Goal: Task Accomplishment & Management: Use online tool/utility

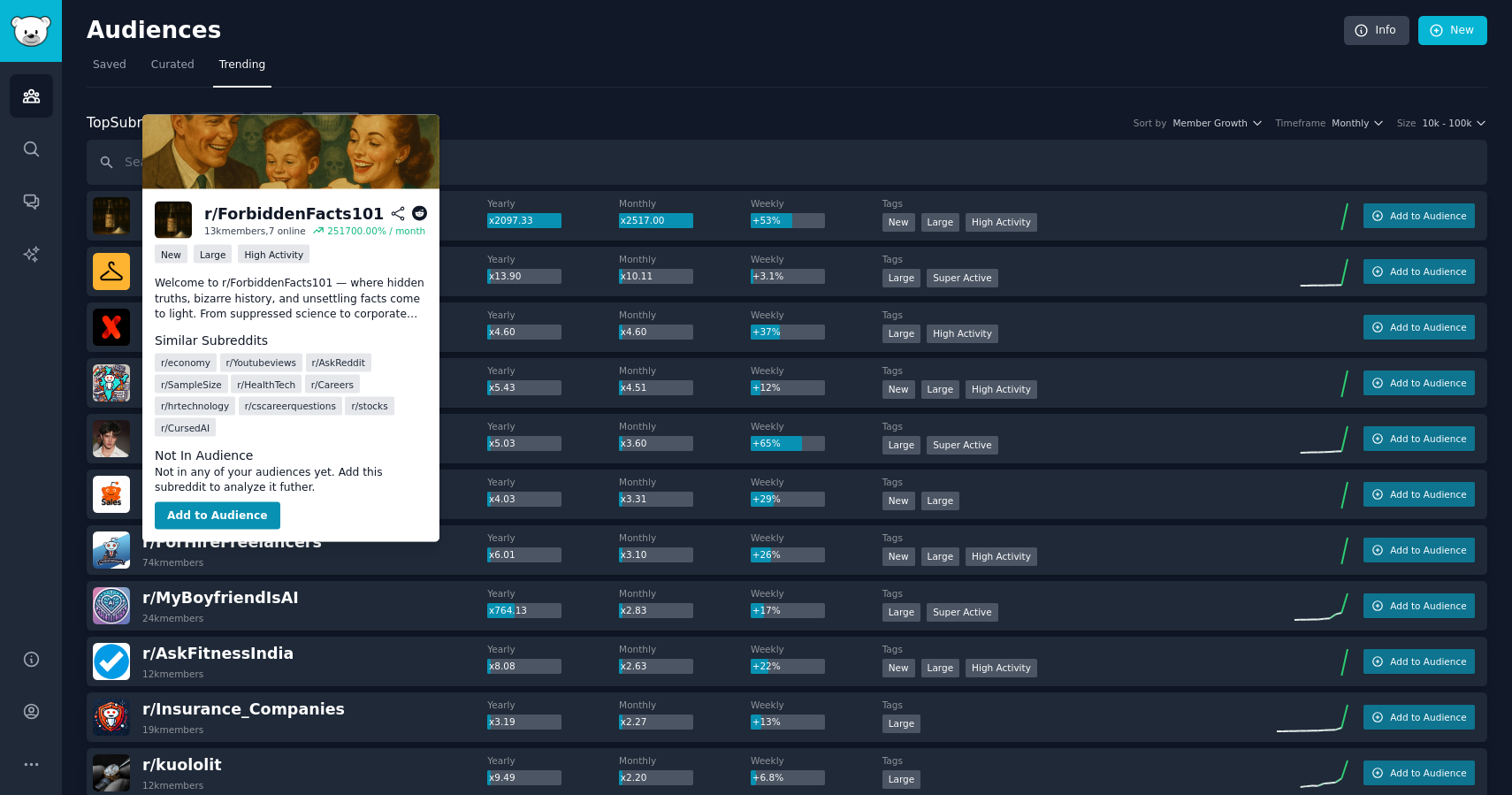
scroll to position [105, 0]
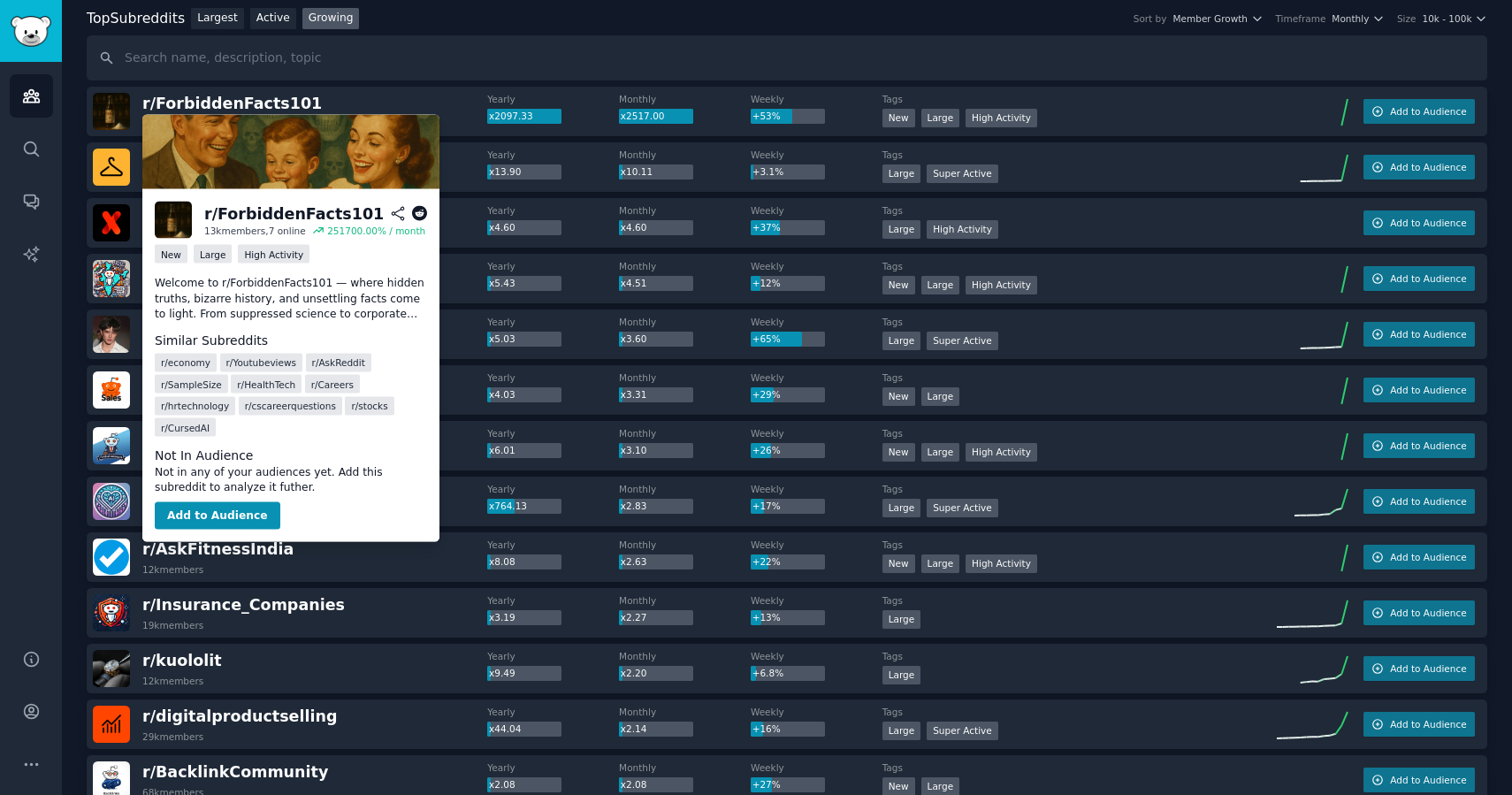
click at [483, 32] on div "Top Subreddits Top Subreddits Largest Active Growing Sort by Member Growth Time…" at bounding box center [788, 44] width 1401 height 73
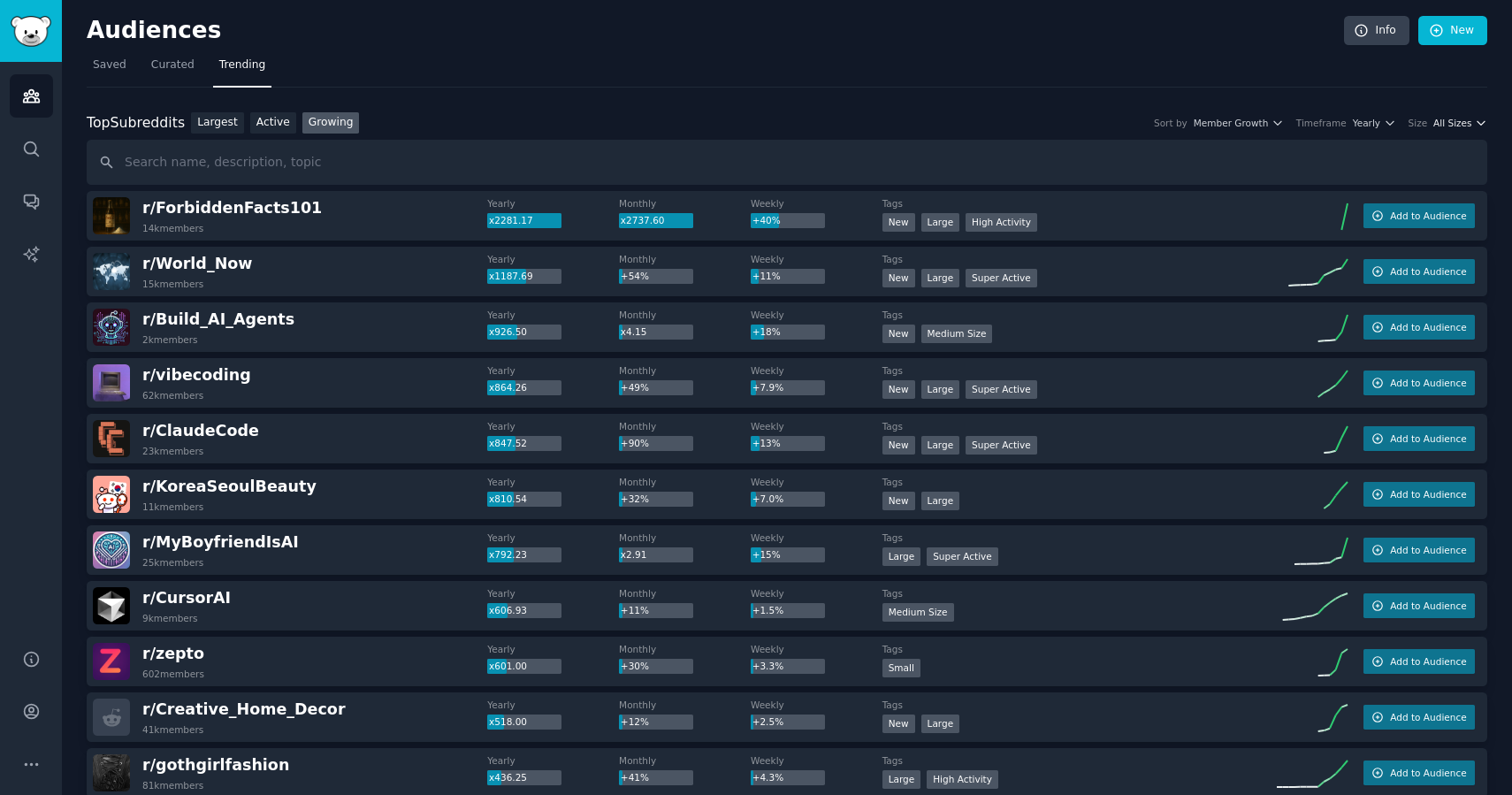
click at [1456, 127] on span "All Sizes" at bounding box center [1452, 122] width 38 height 12
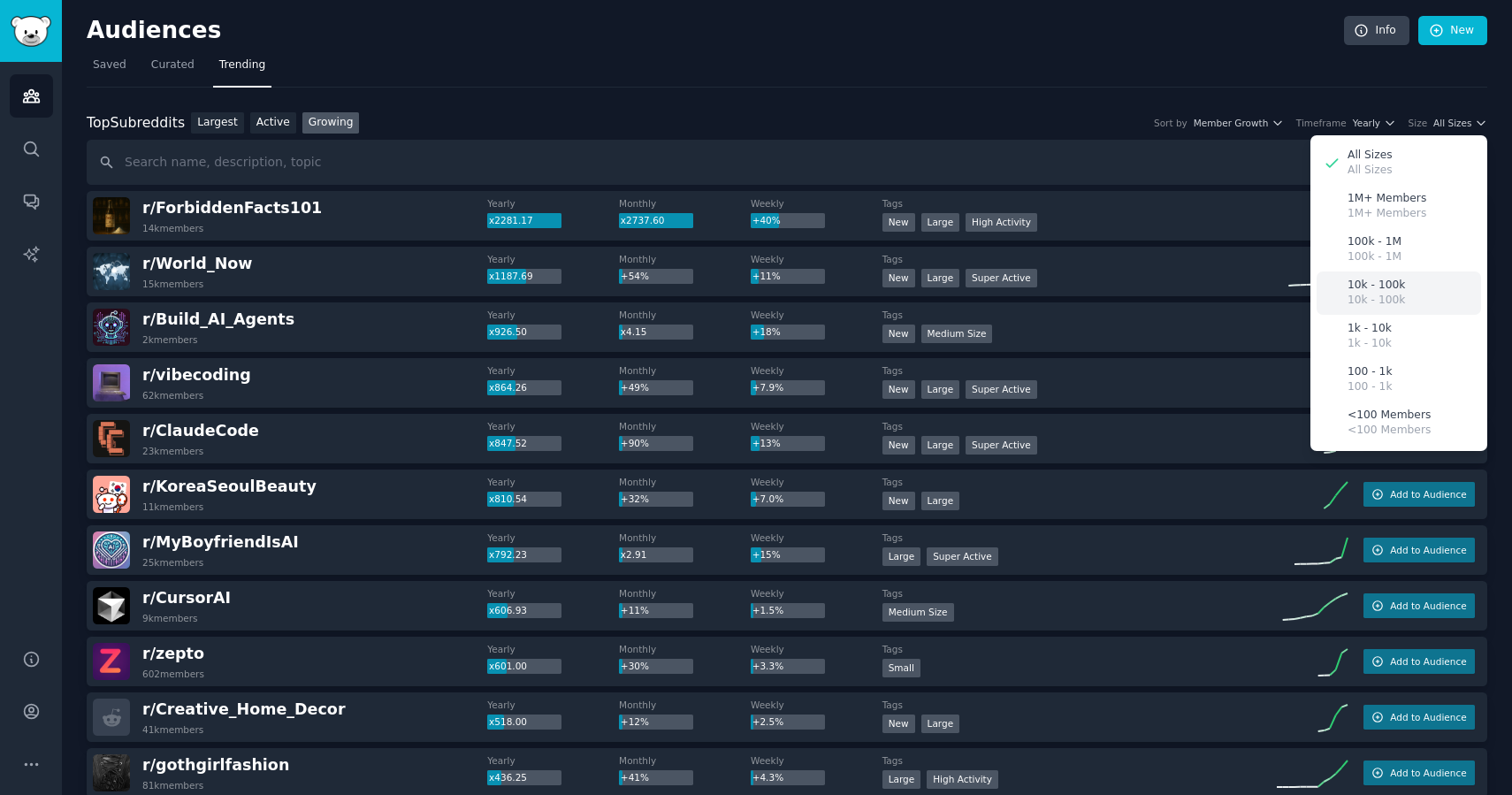
click at [1382, 281] on p "10k - 100k" at bounding box center [1377, 285] width 57 height 16
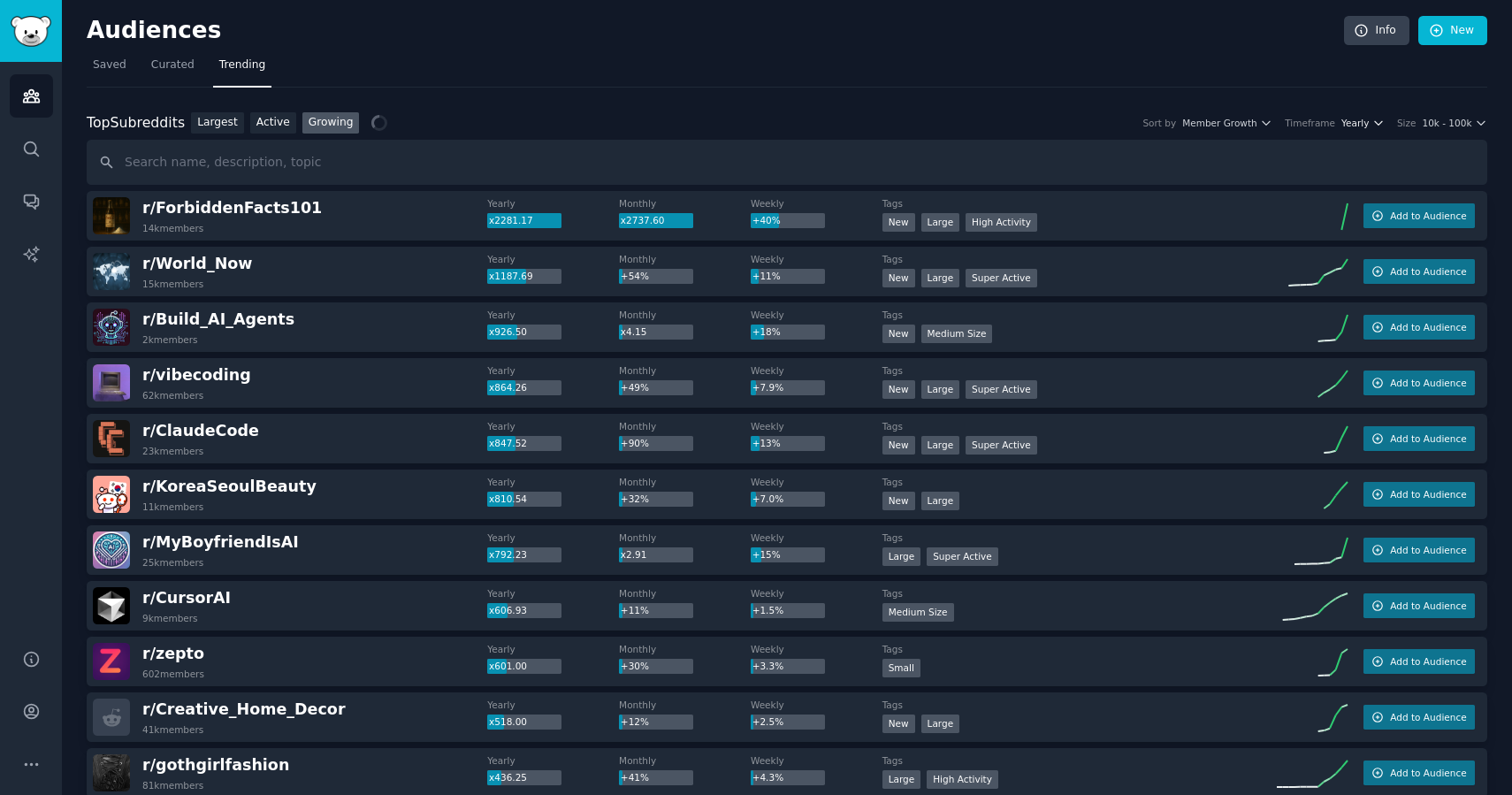
click at [1373, 127] on icon "button" at bounding box center [1379, 122] width 12 height 12
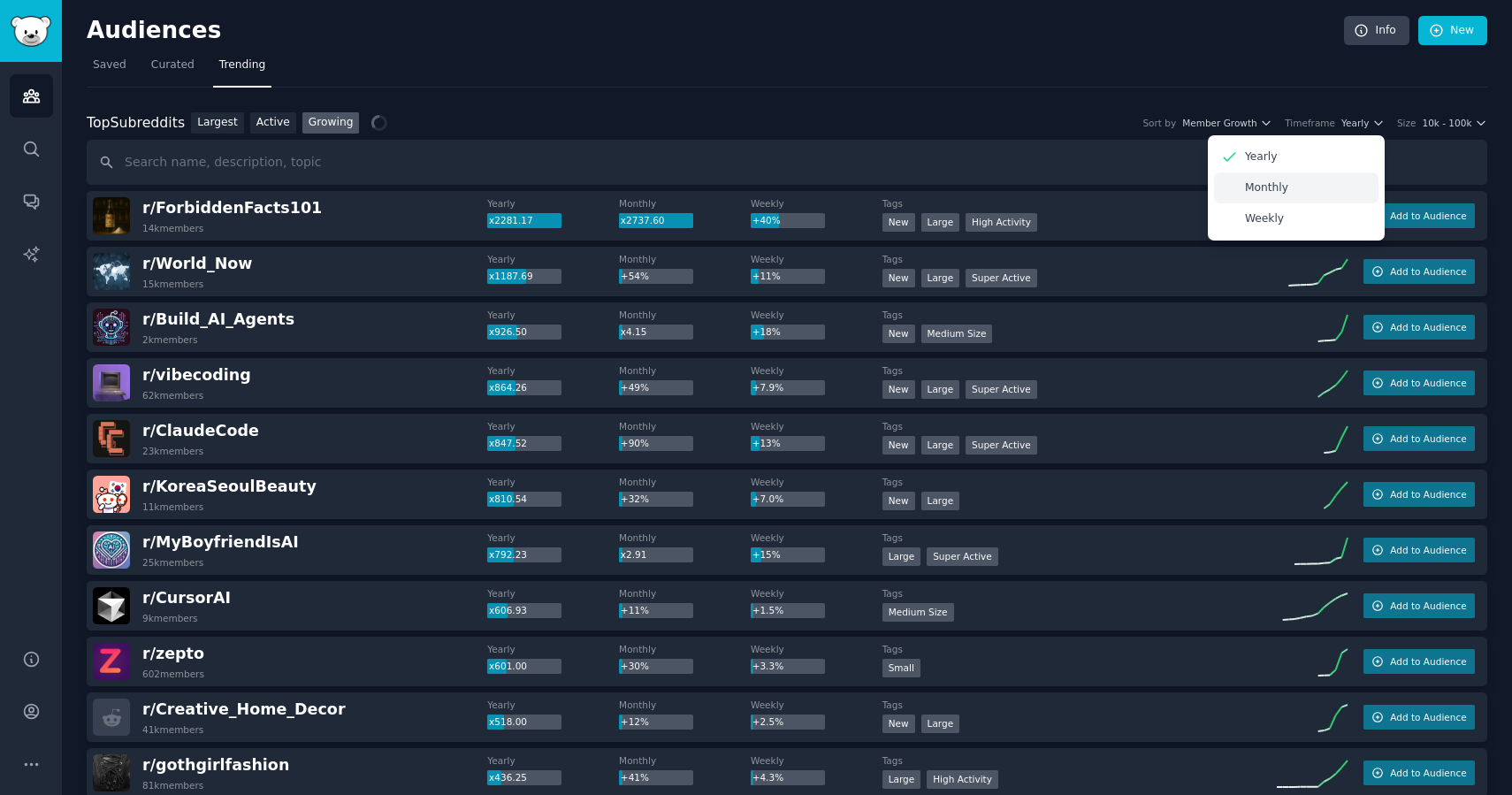
click at [1288, 188] on div "Monthly" at bounding box center [1297, 187] width 165 height 31
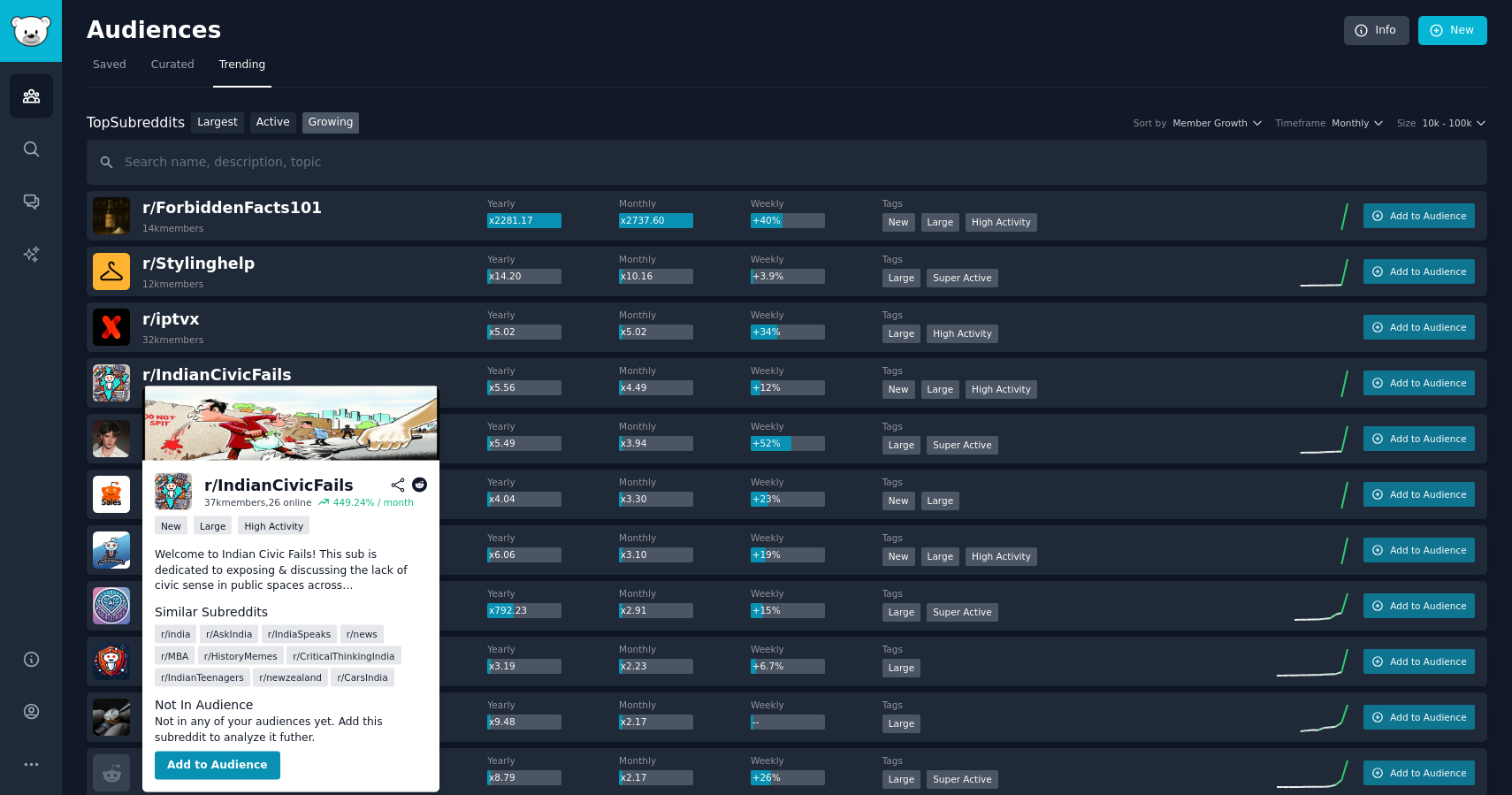
click at [419, 482] on icon at bounding box center [420, 486] width 16 height 16
click at [419, 117] on div "Top Subreddits Top Subreddits Largest Active Growing Sort by Member Growth Time…" at bounding box center [788, 123] width 1401 height 22
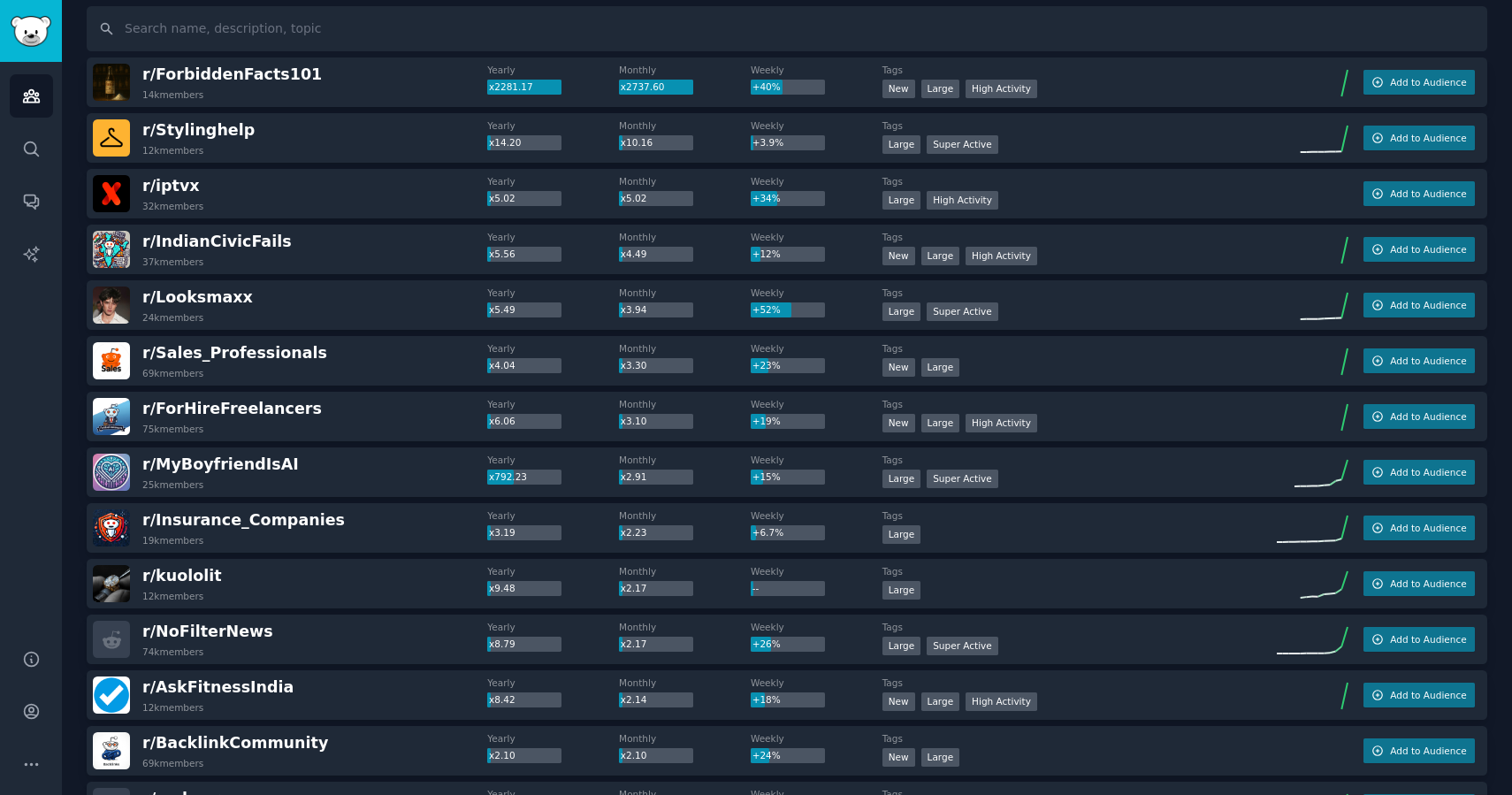
scroll to position [134, 0]
click at [498, 45] on input "text" at bounding box center [788, 28] width 1401 height 45
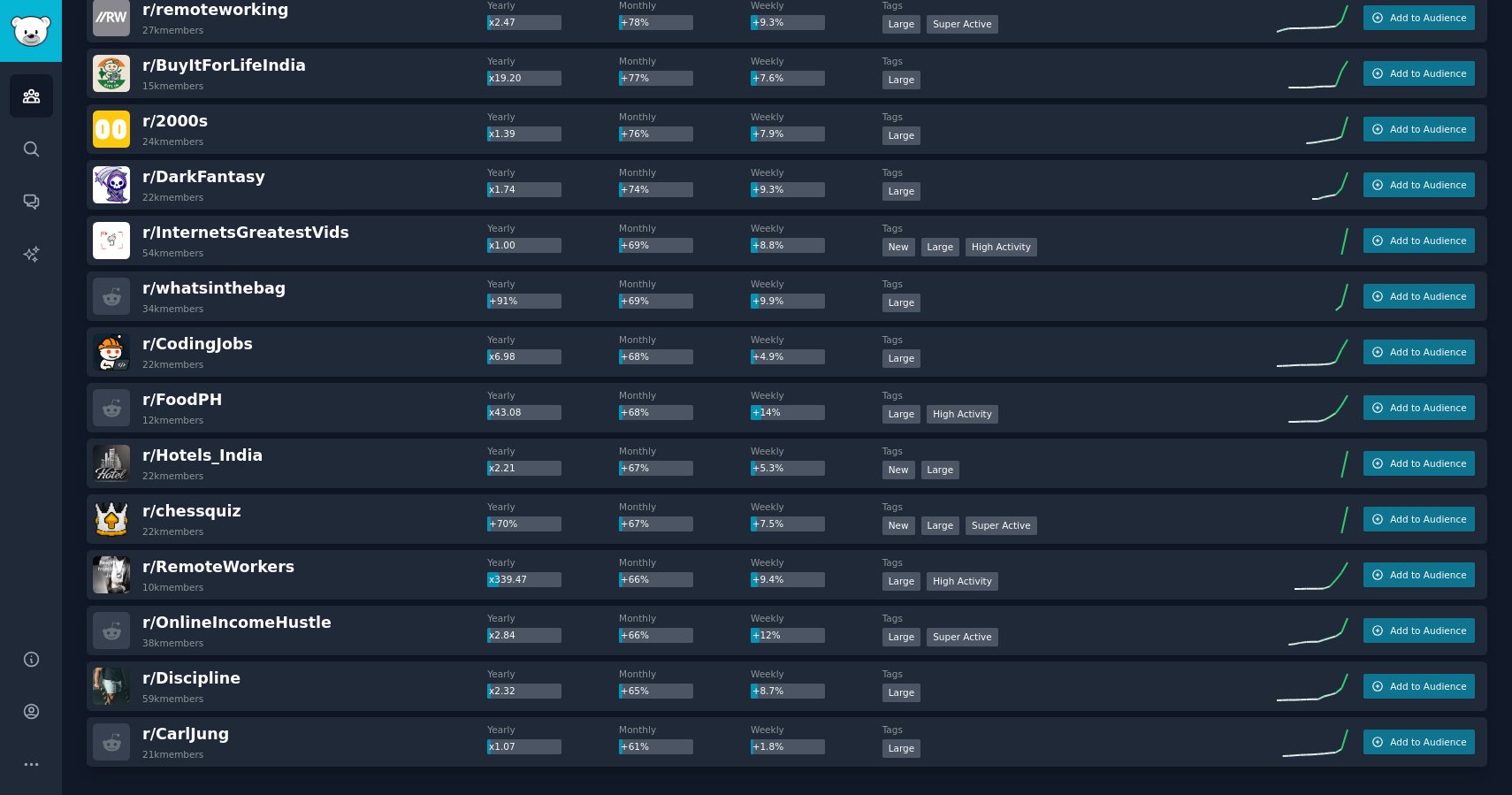
scroll to position [2203, 0]
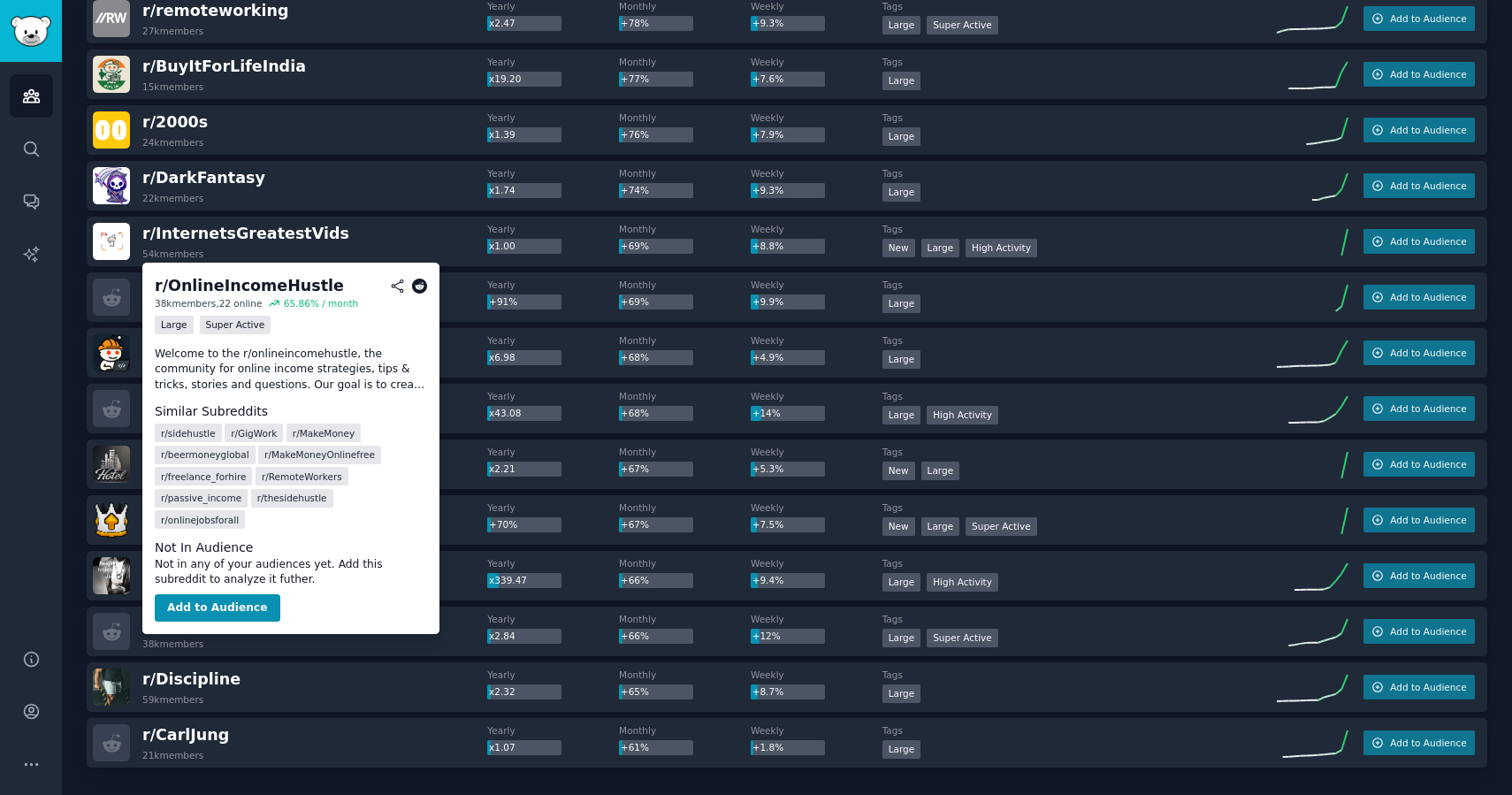
click at [241, 621] on span "r/ OnlineIncomeHustle" at bounding box center [237, 623] width 189 height 18
click at [419, 283] on icon at bounding box center [420, 286] width 16 height 16
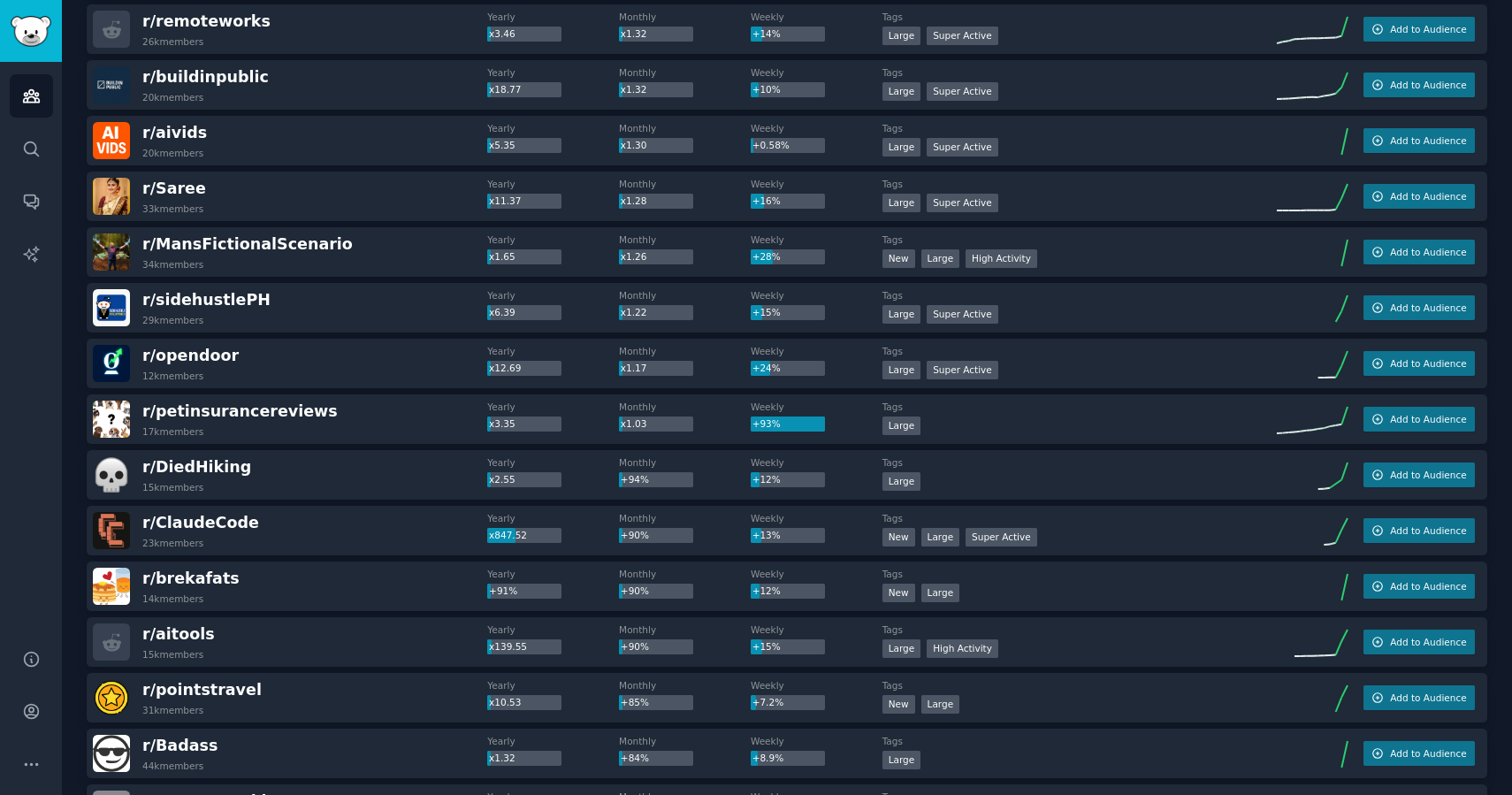
scroll to position [1414, 0]
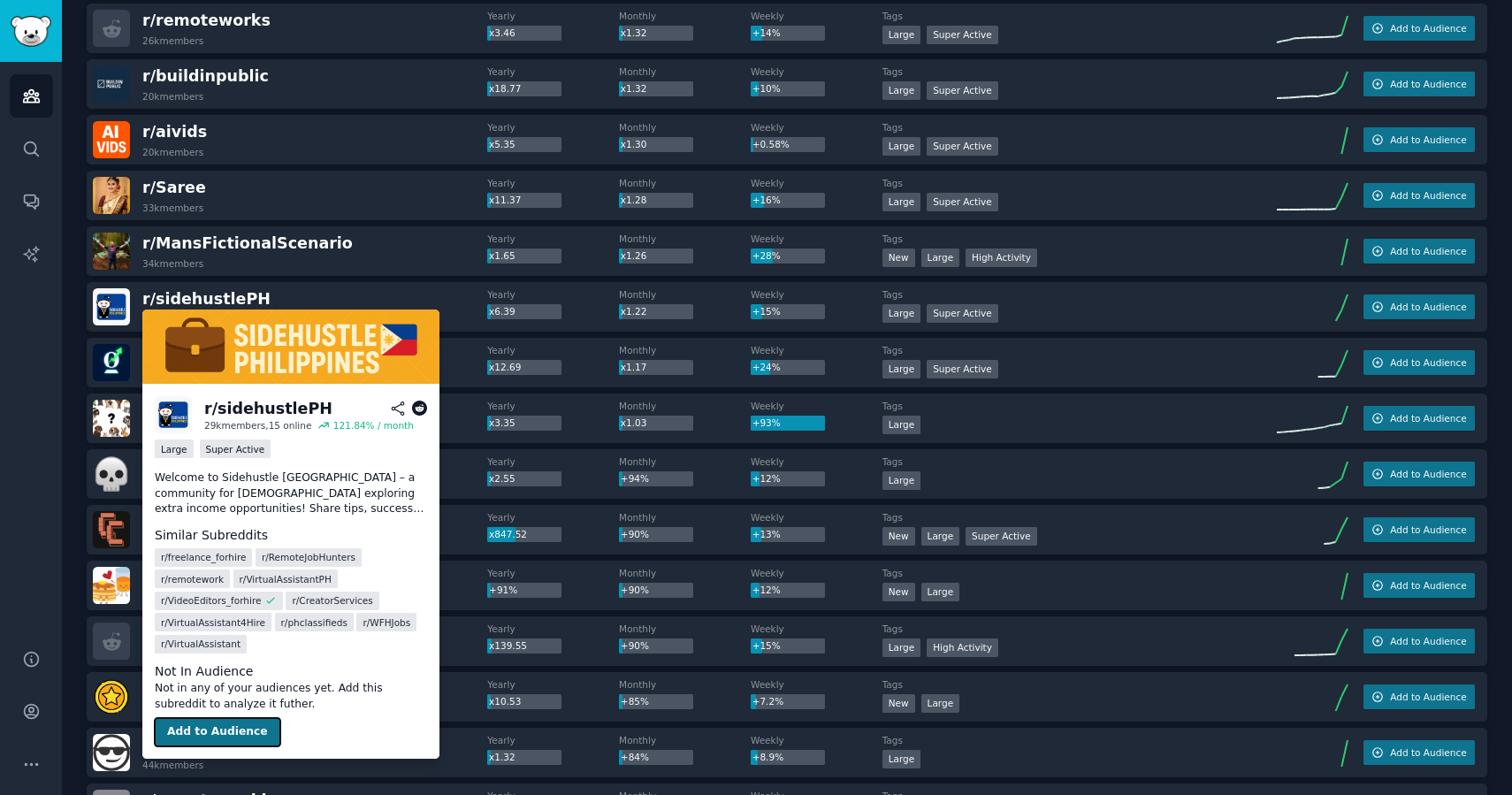
click at [231, 732] on button "Add to Audience" at bounding box center [218, 732] width 126 height 29
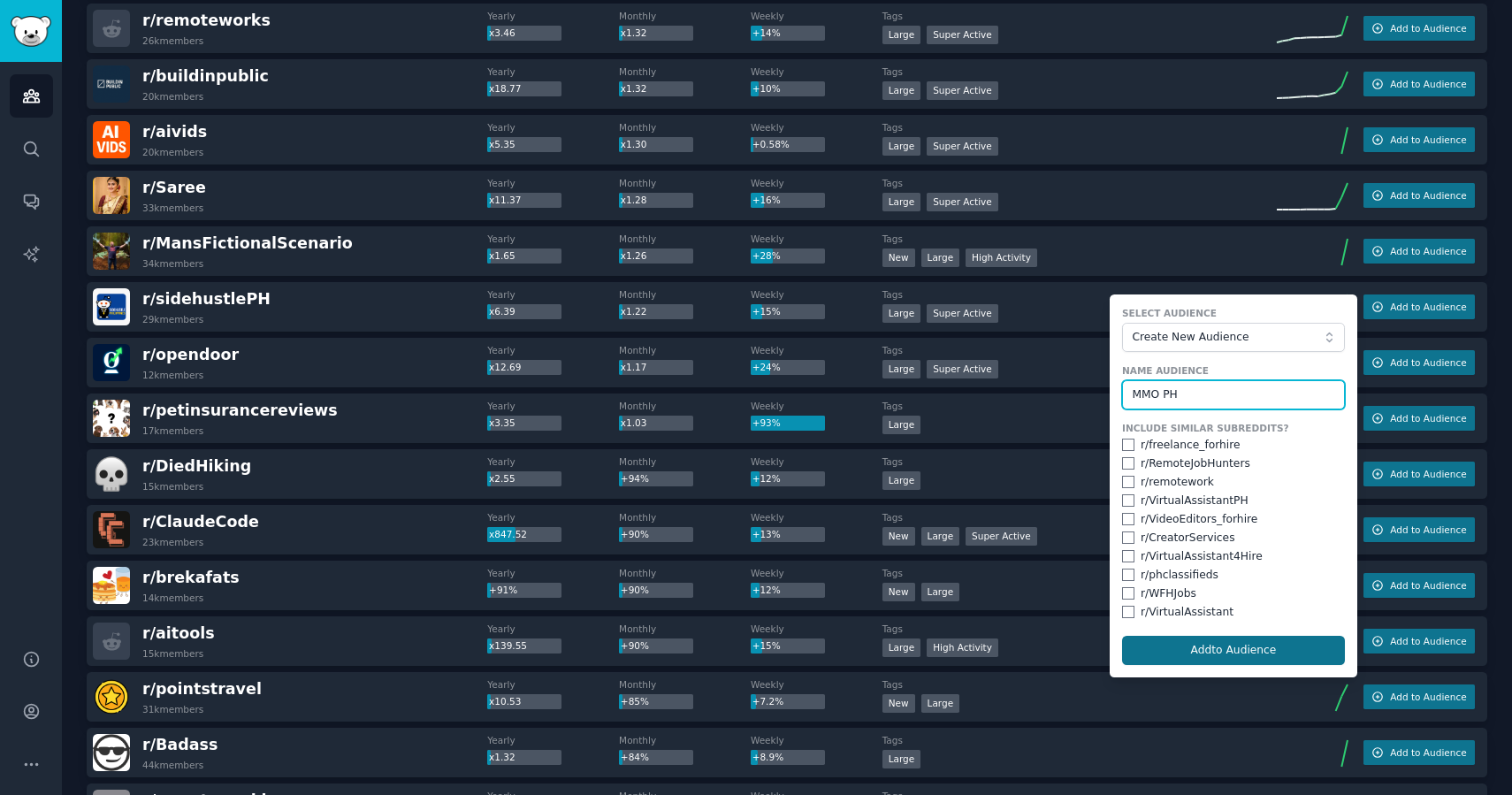
type input "MMO PH"
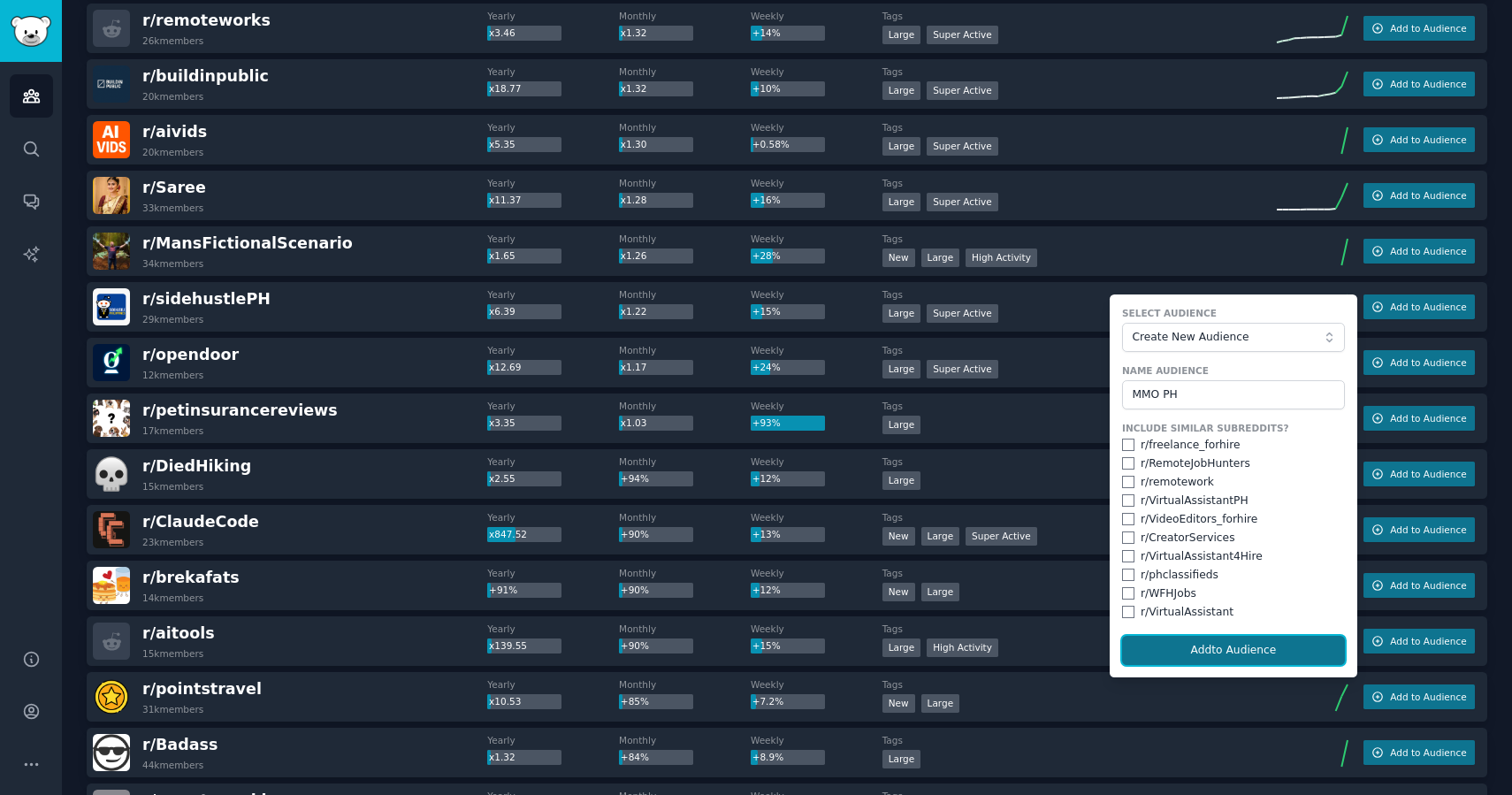
click at [1240, 646] on button "Add to Audience" at bounding box center [1233, 650] width 223 height 30
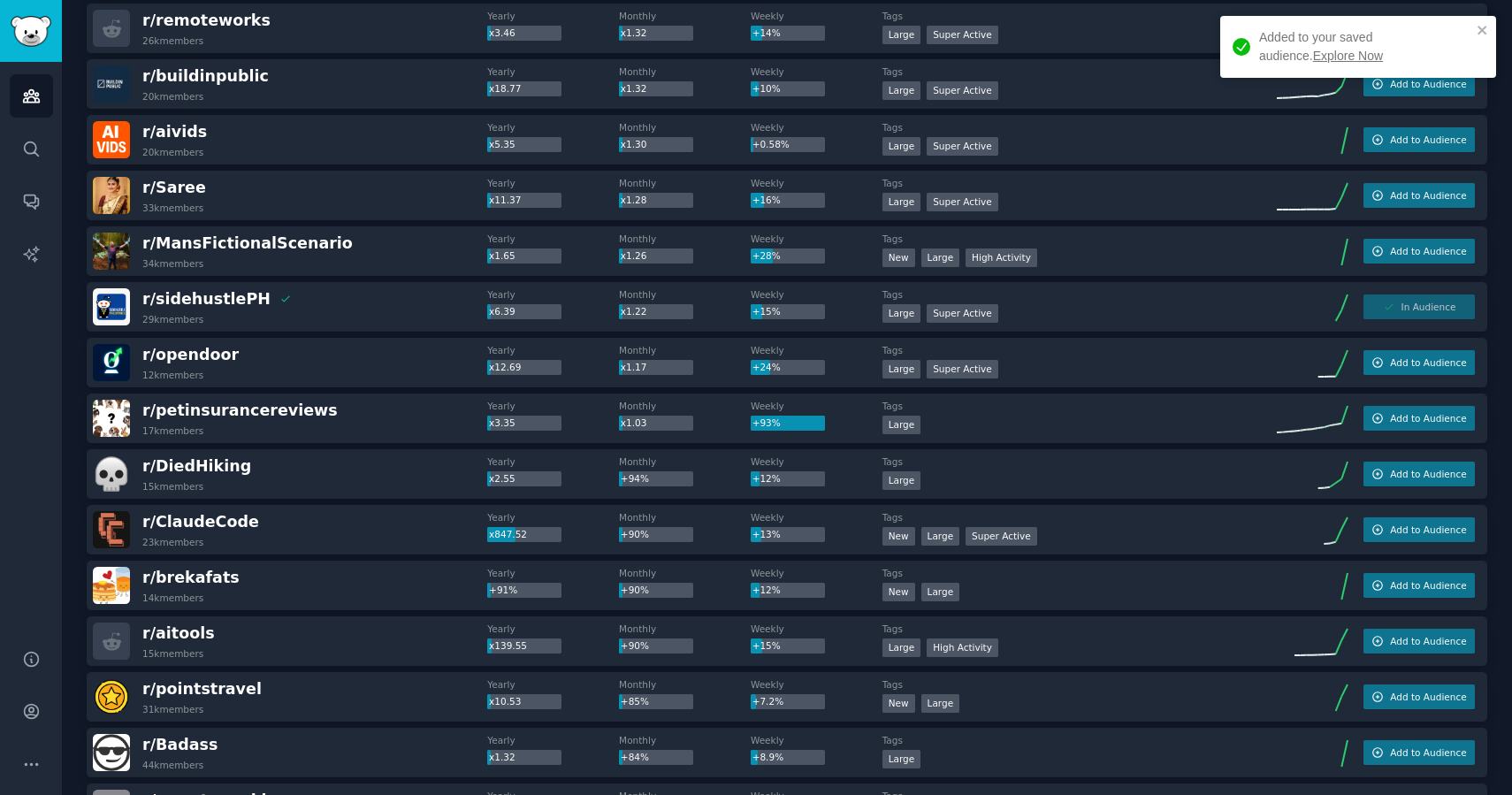
click at [1314, 56] on link "Explore Now" at bounding box center [1348, 56] width 69 height 14
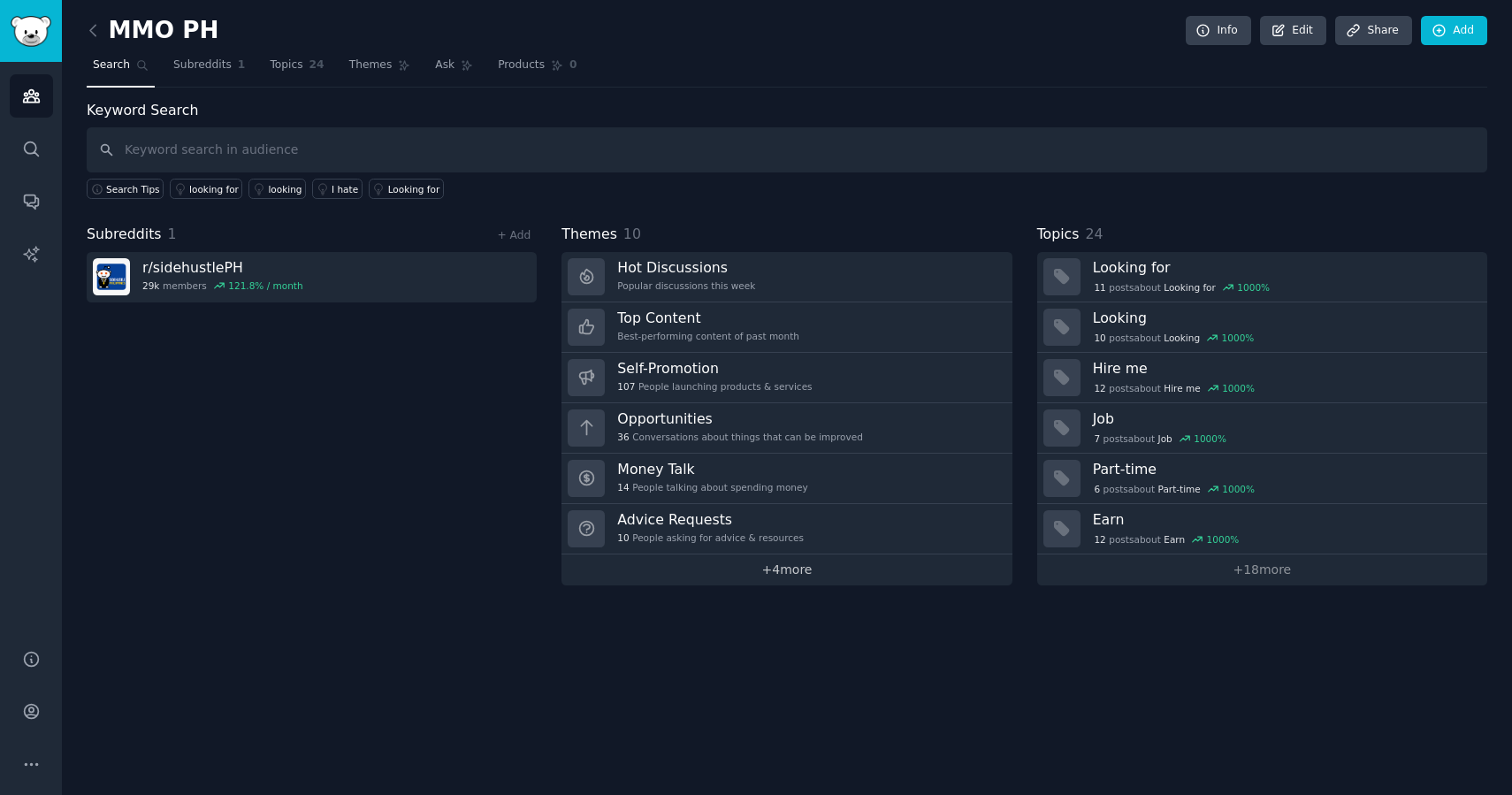
click at [788, 567] on link "+ 4 more" at bounding box center [787, 570] width 450 height 31
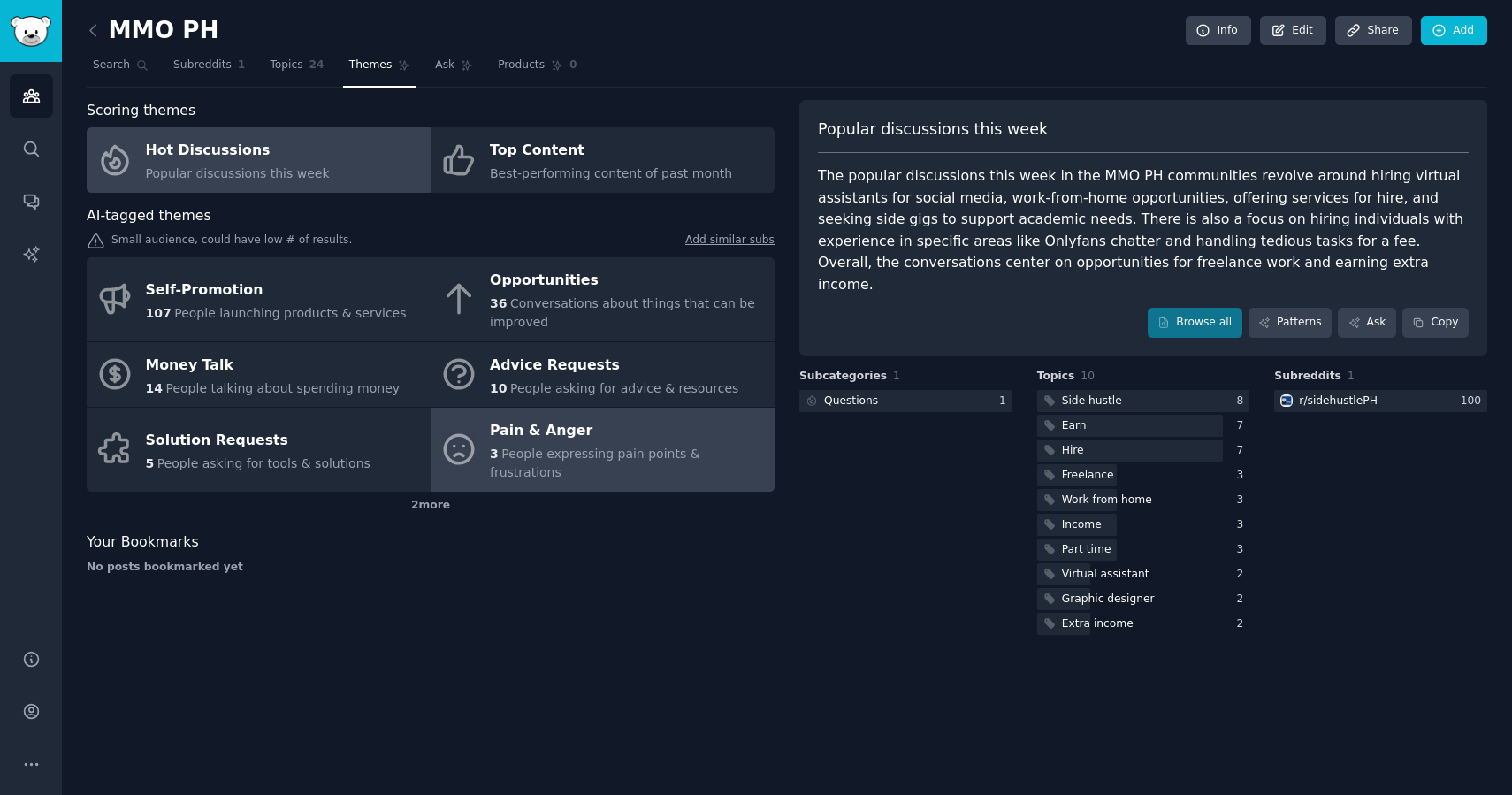
click at [548, 446] on div "3 People expressing pain points & frustrations" at bounding box center [628, 463] width 276 height 37
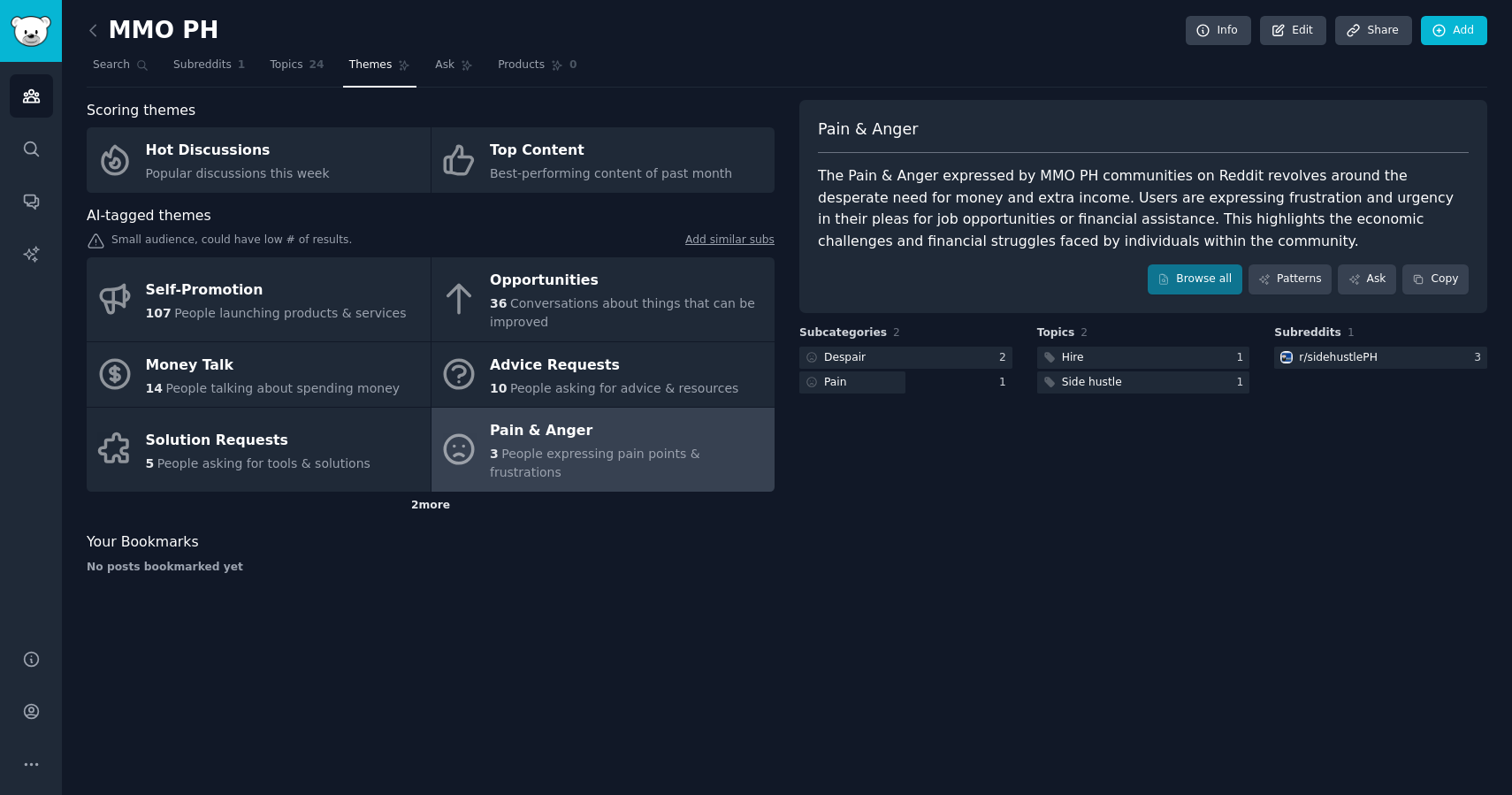
click at [425, 492] on div "2 more" at bounding box center [431, 506] width 688 height 29
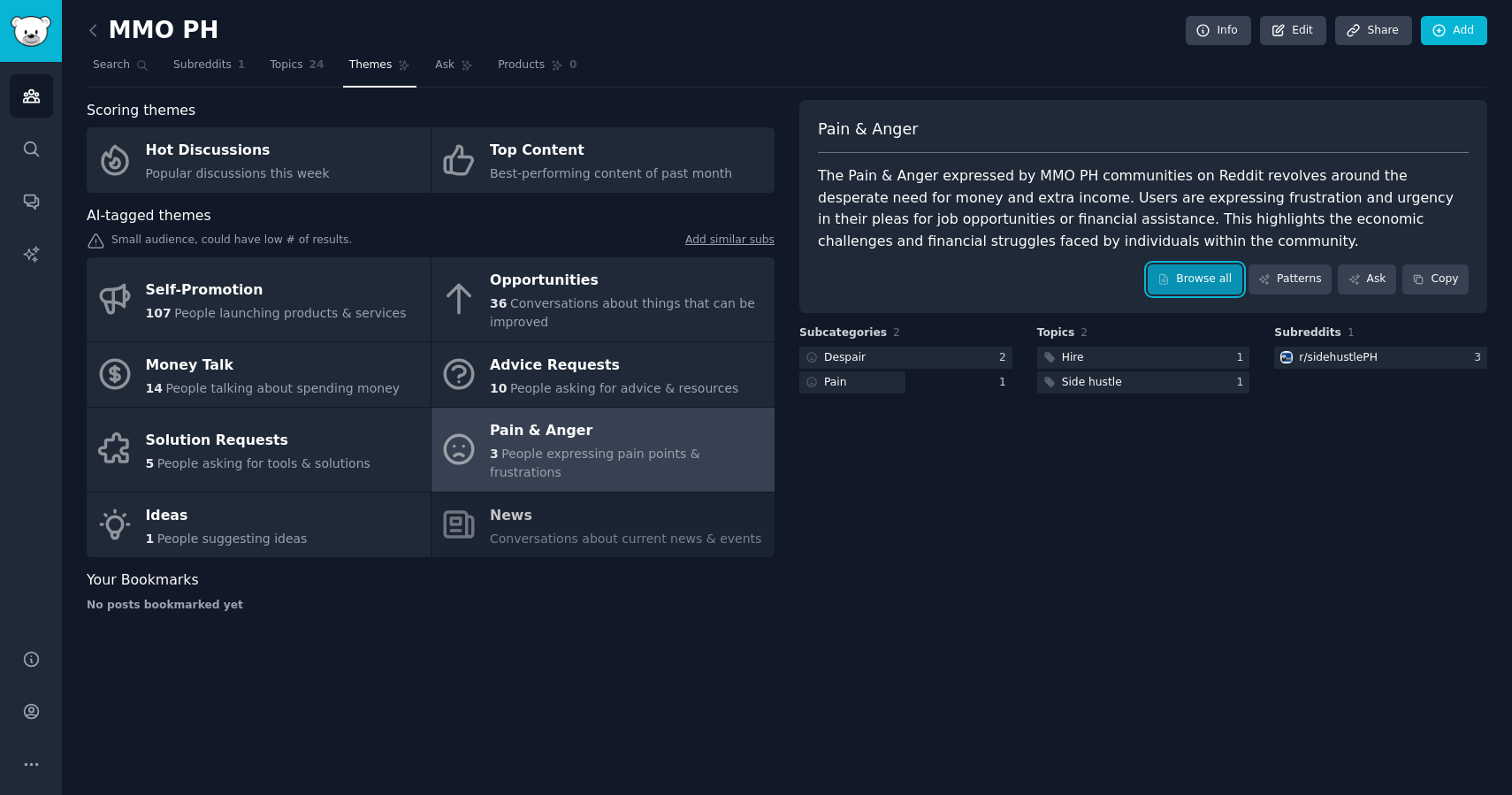
click at [1212, 275] on link "Browse all" at bounding box center [1195, 279] width 94 height 30
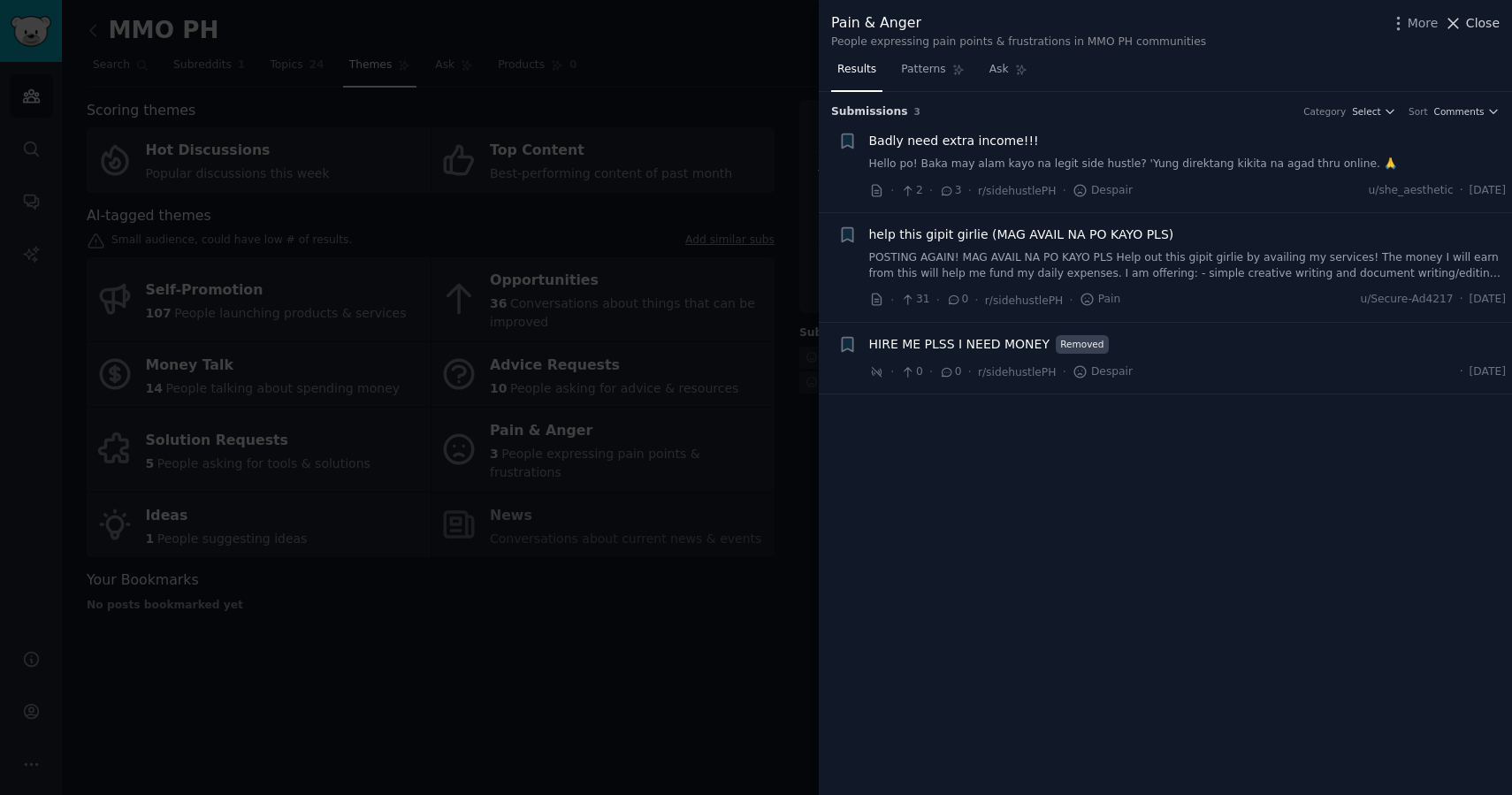
click at [1466, 20] on button "Close" at bounding box center [1472, 23] width 56 height 19
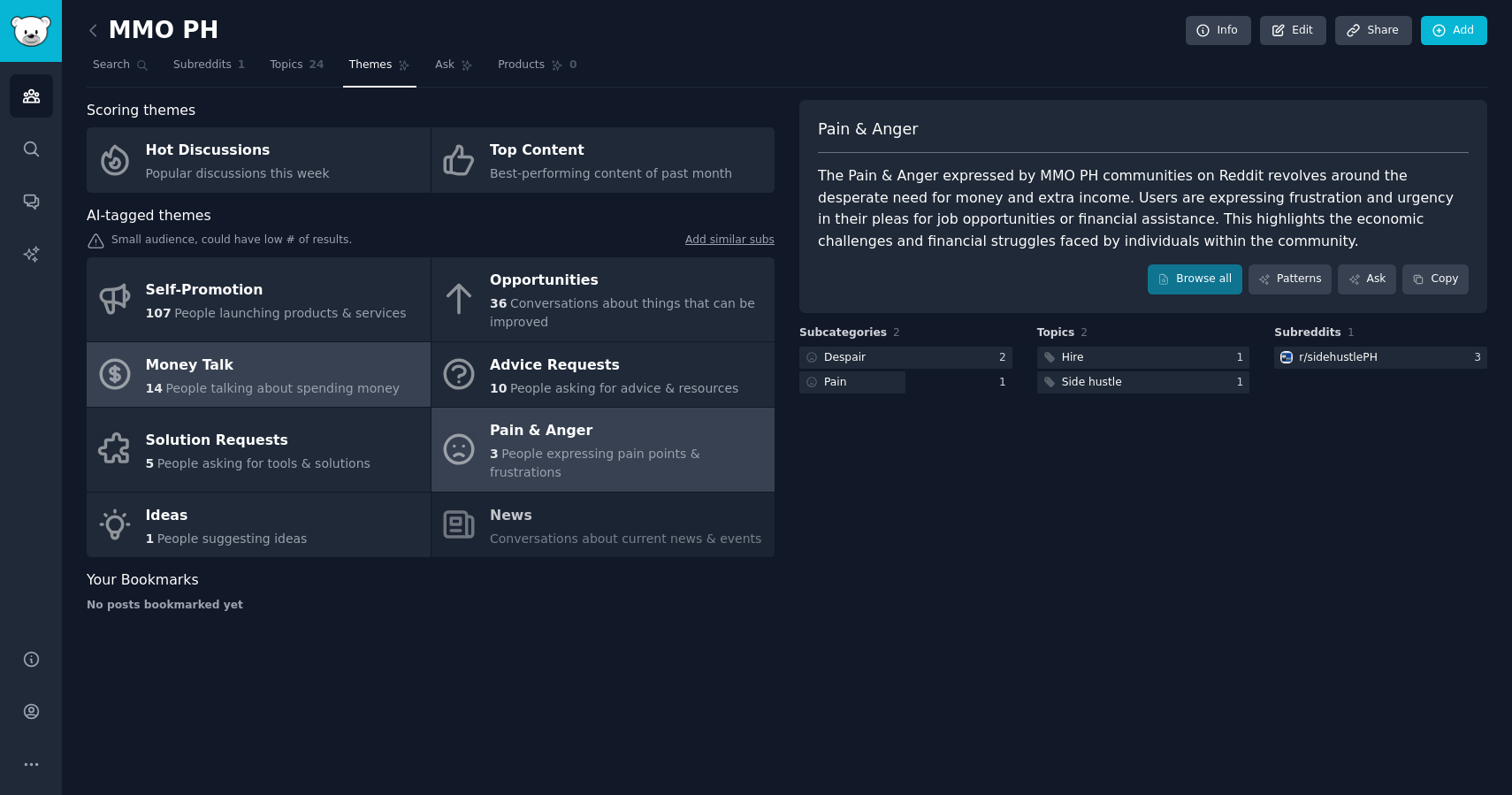
click at [283, 372] on div "Money Talk" at bounding box center [273, 365] width 255 height 29
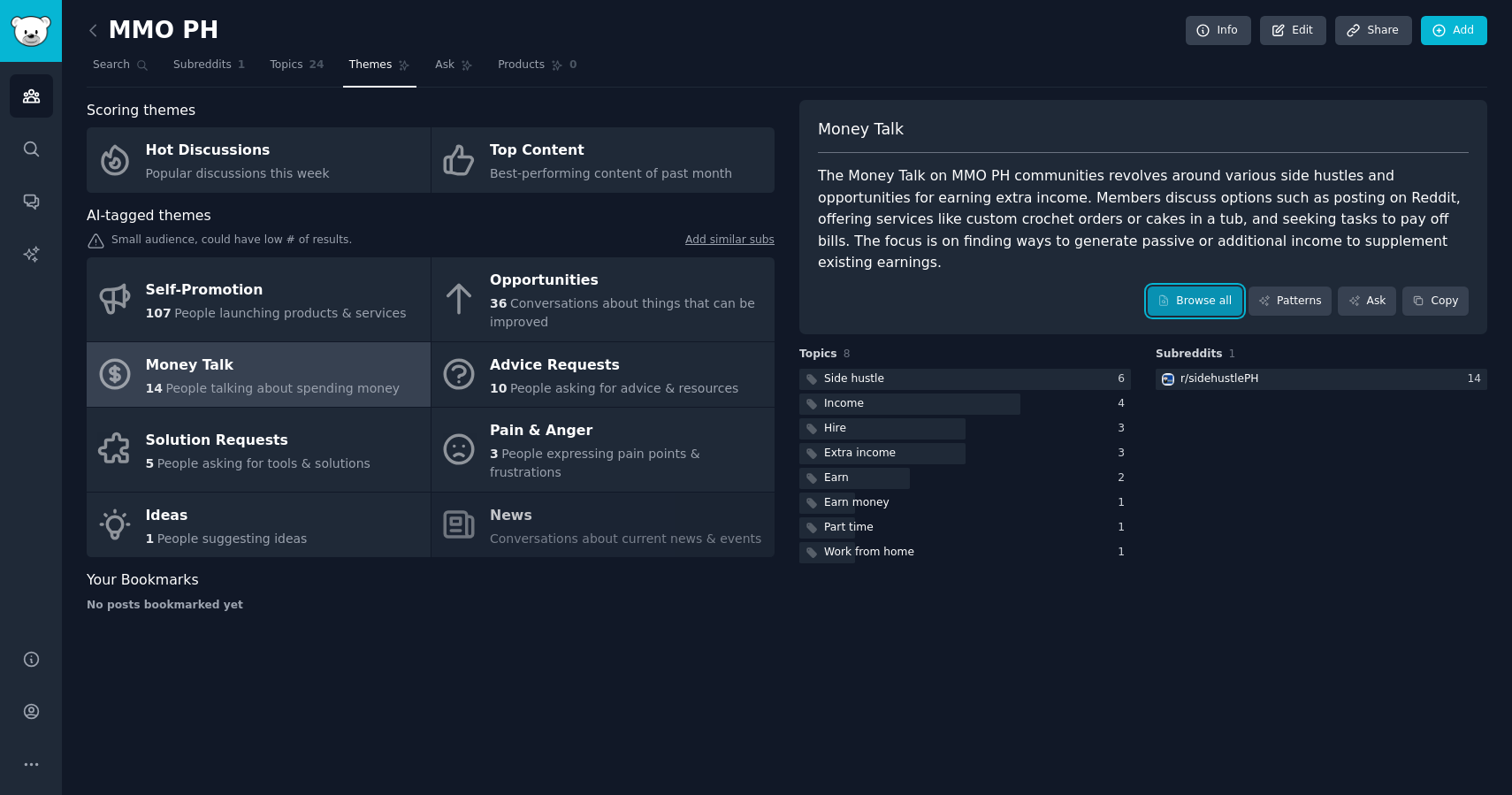
click at [1190, 286] on link "Browse all" at bounding box center [1195, 301] width 94 height 30
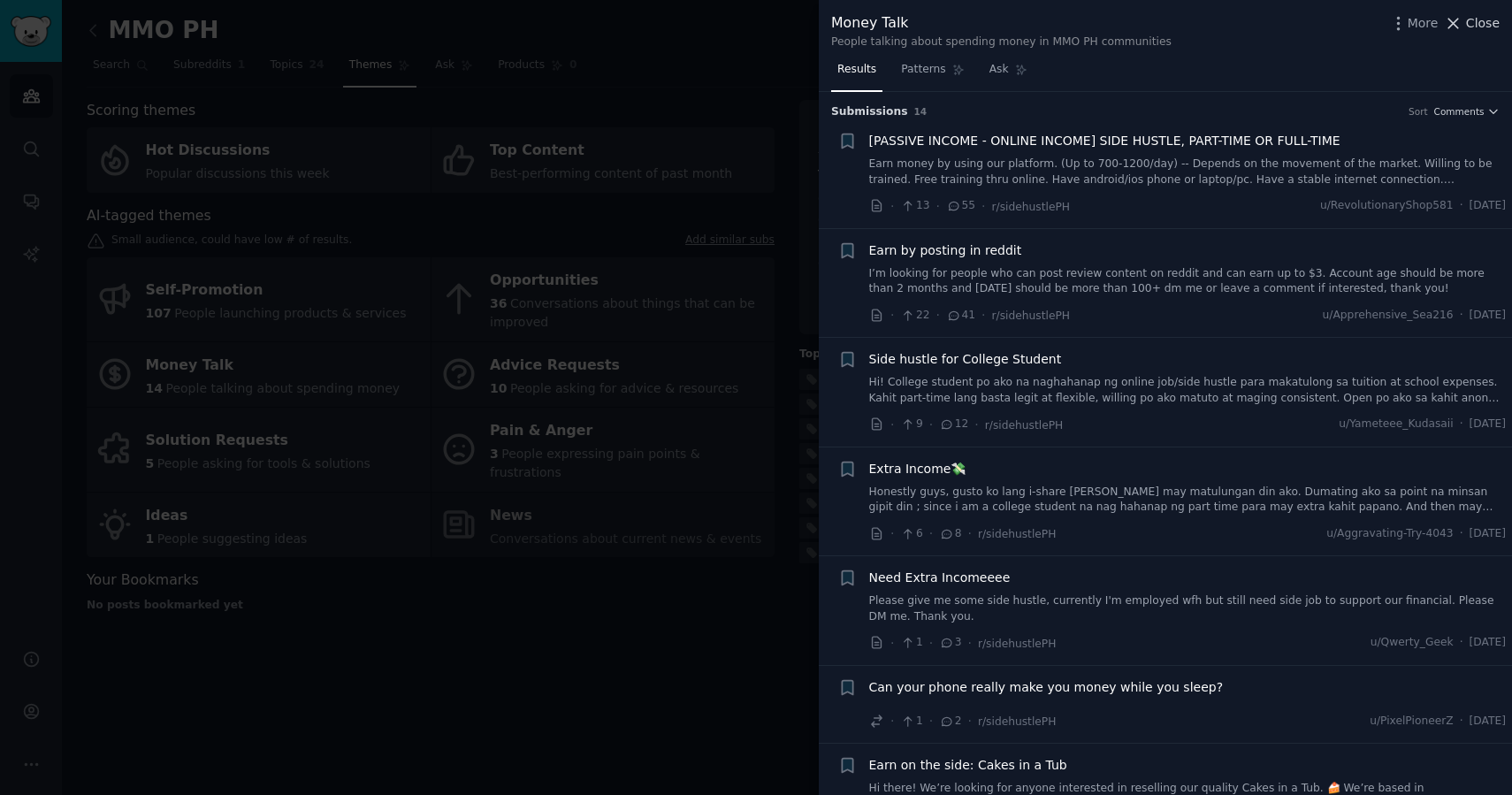
click at [1469, 15] on span "Close" at bounding box center [1483, 23] width 33 height 19
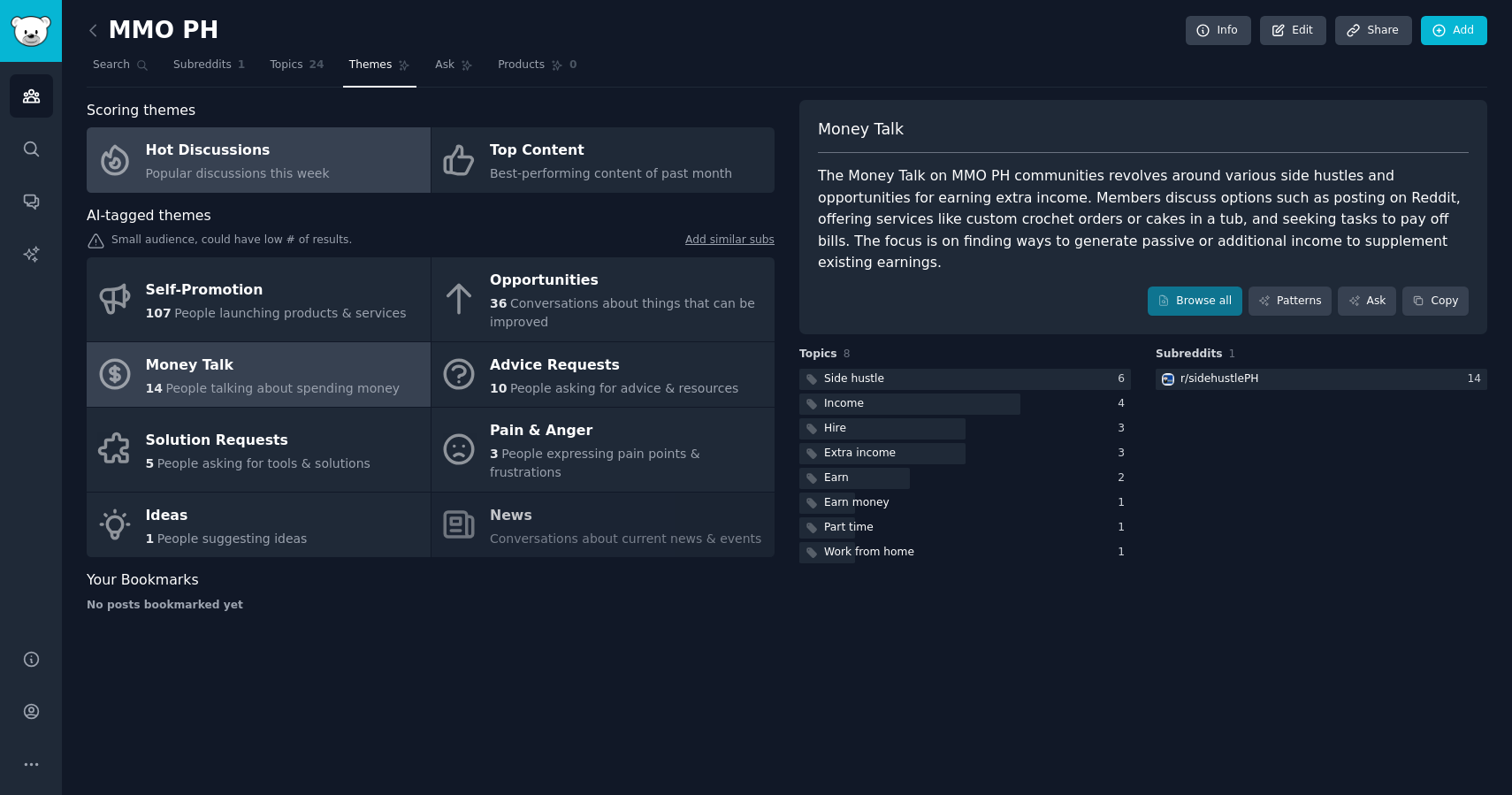
click at [320, 156] on link "Hot Discussions Popular discussions this week" at bounding box center [258, 159] width 344 height 66
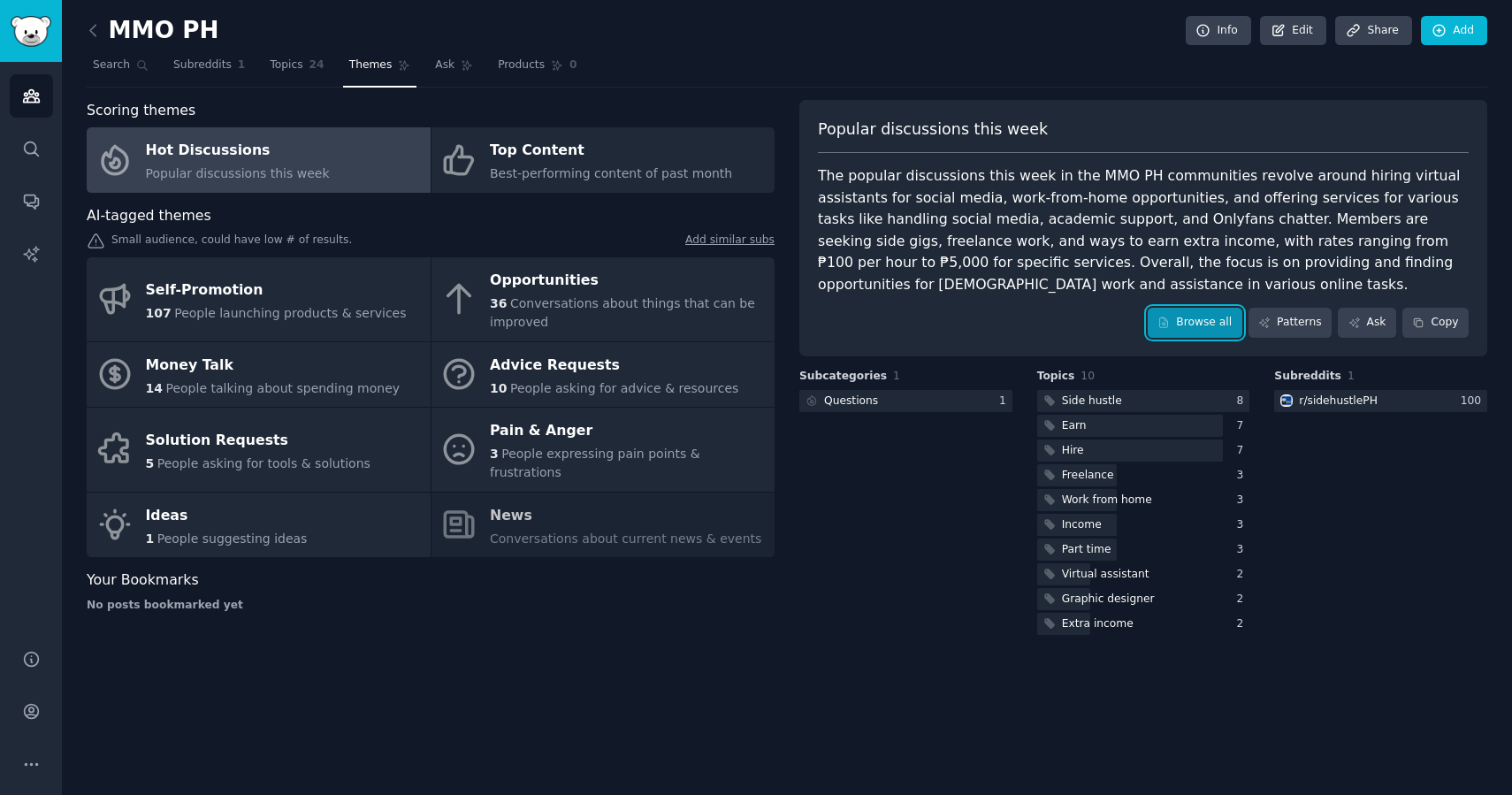
click at [1208, 322] on link "Browse all" at bounding box center [1195, 322] width 94 height 30
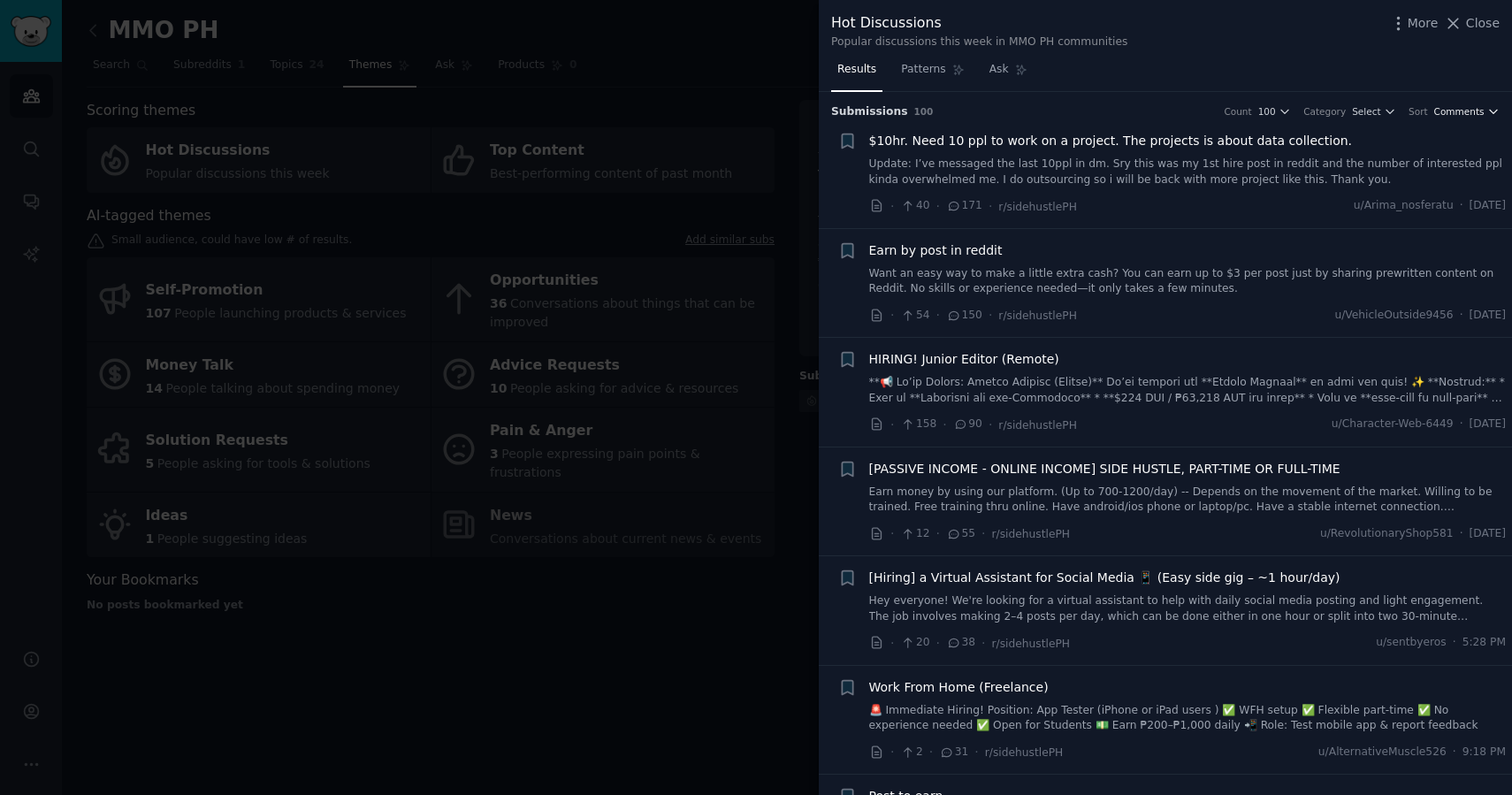
click at [1444, 115] on span "Comments" at bounding box center [1459, 111] width 50 height 12
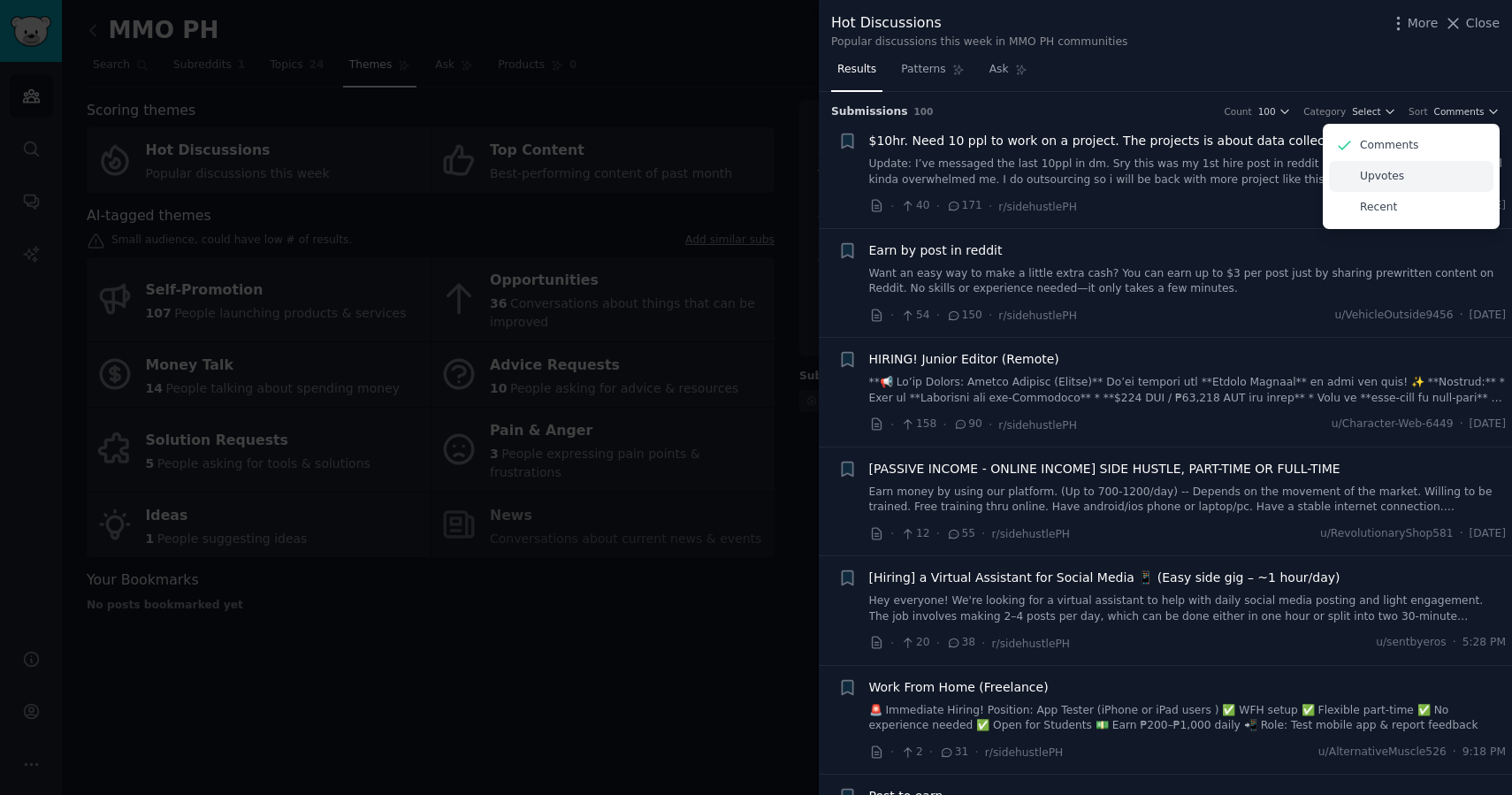
click at [1392, 177] on p "Upvotes" at bounding box center [1382, 176] width 44 height 16
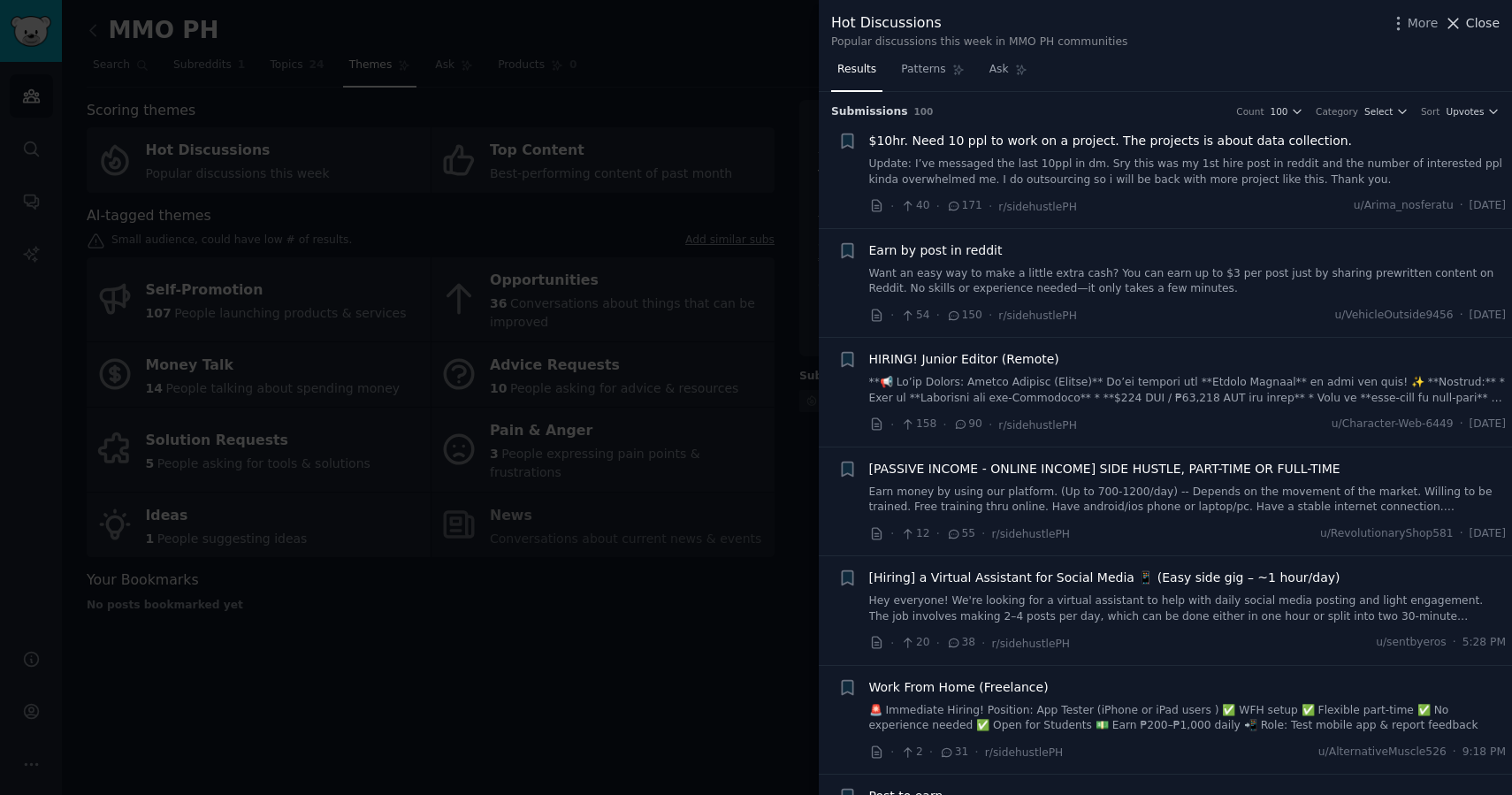
click at [1458, 27] on icon at bounding box center [1455, 23] width 10 height 10
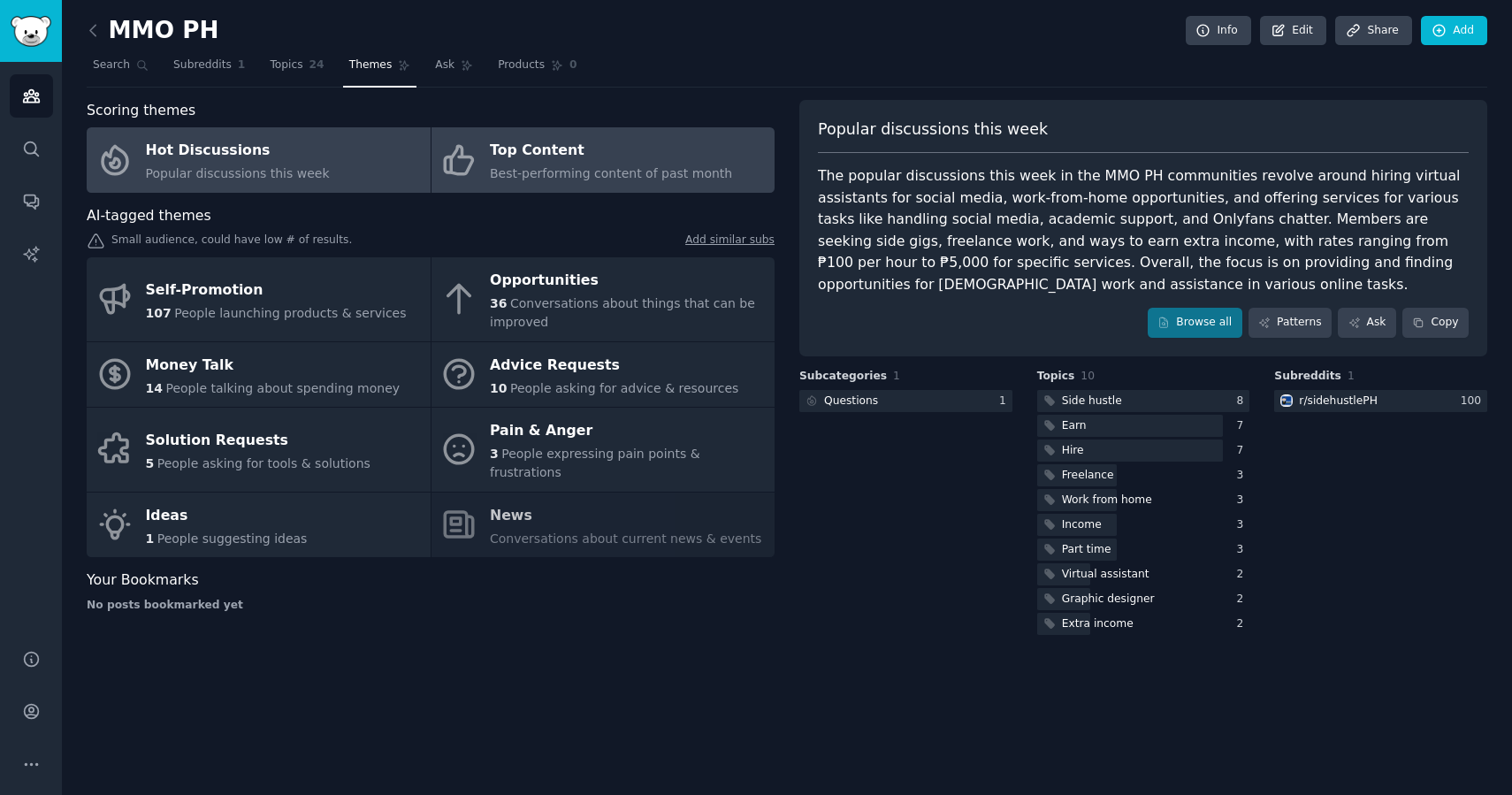
click at [556, 148] on div "Top Content" at bounding box center [611, 151] width 243 height 29
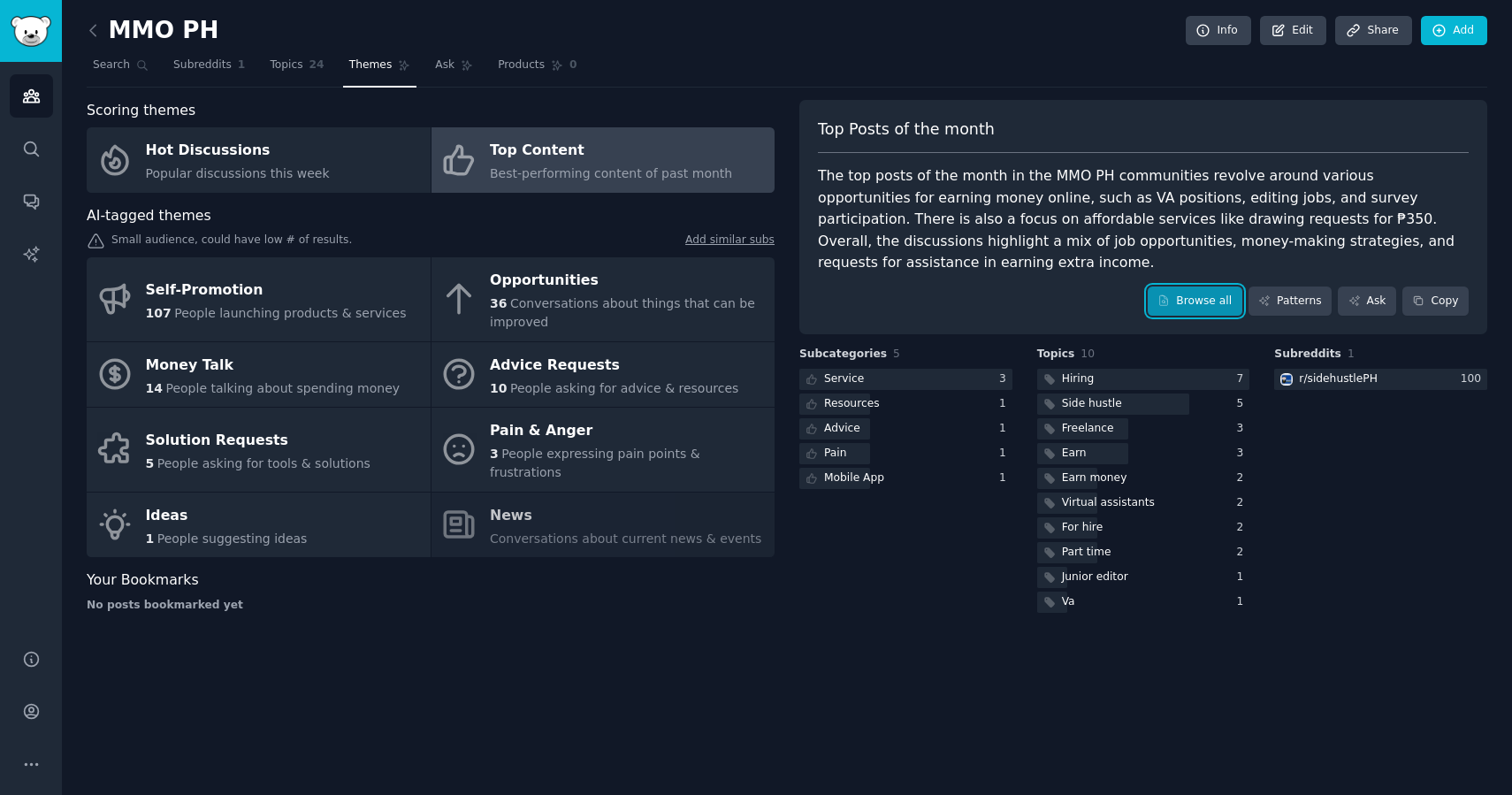
click at [1201, 287] on link "Browse all" at bounding box center [1195, 301] width 94 height 30
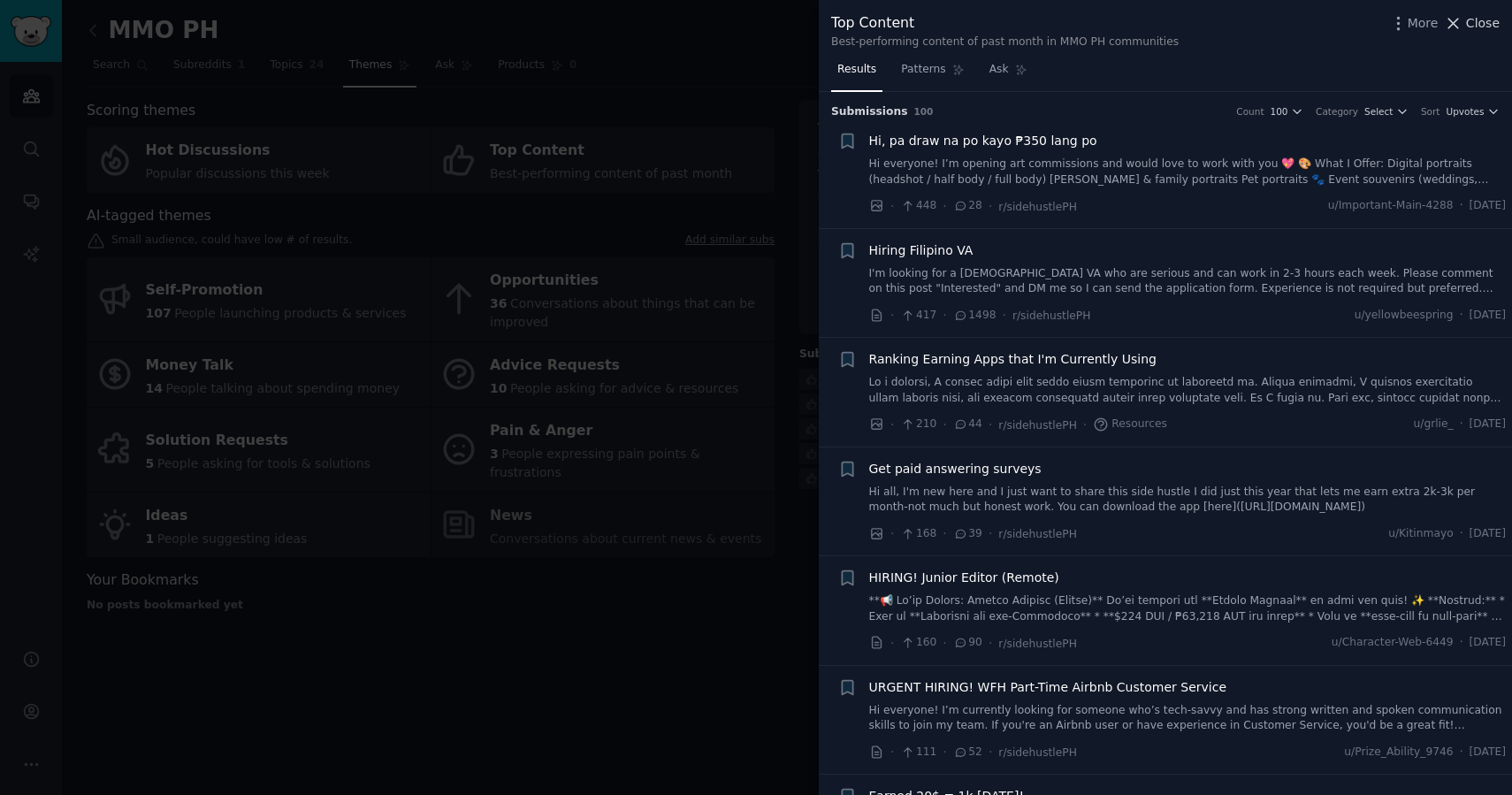
click at [1486, 22] on span "Close" at bounding box center [1483, 23] width 33 height 19
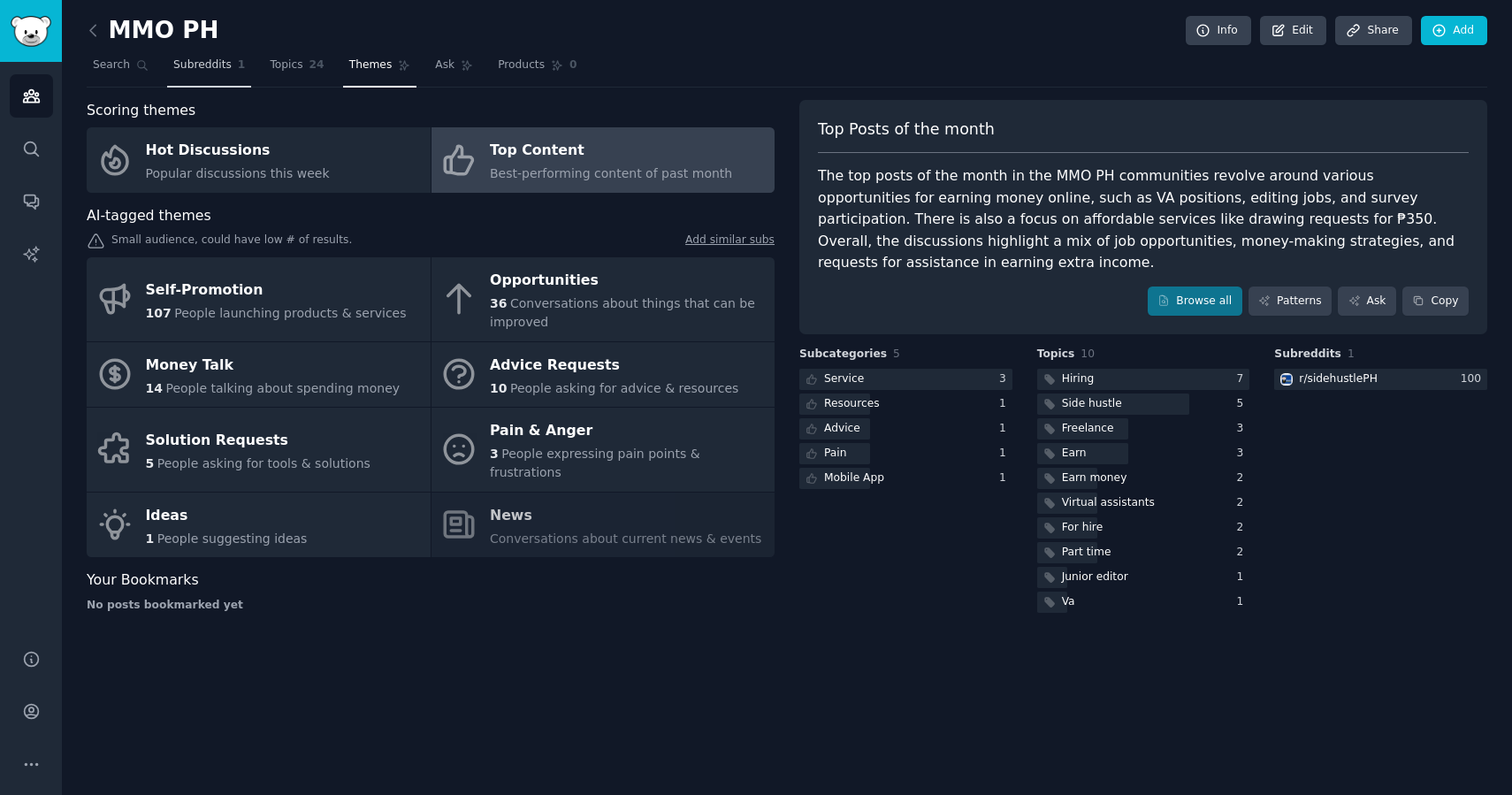
click at [199, 68] on span "Subreddits" at bounding box center [202, 65] width 58 height 16
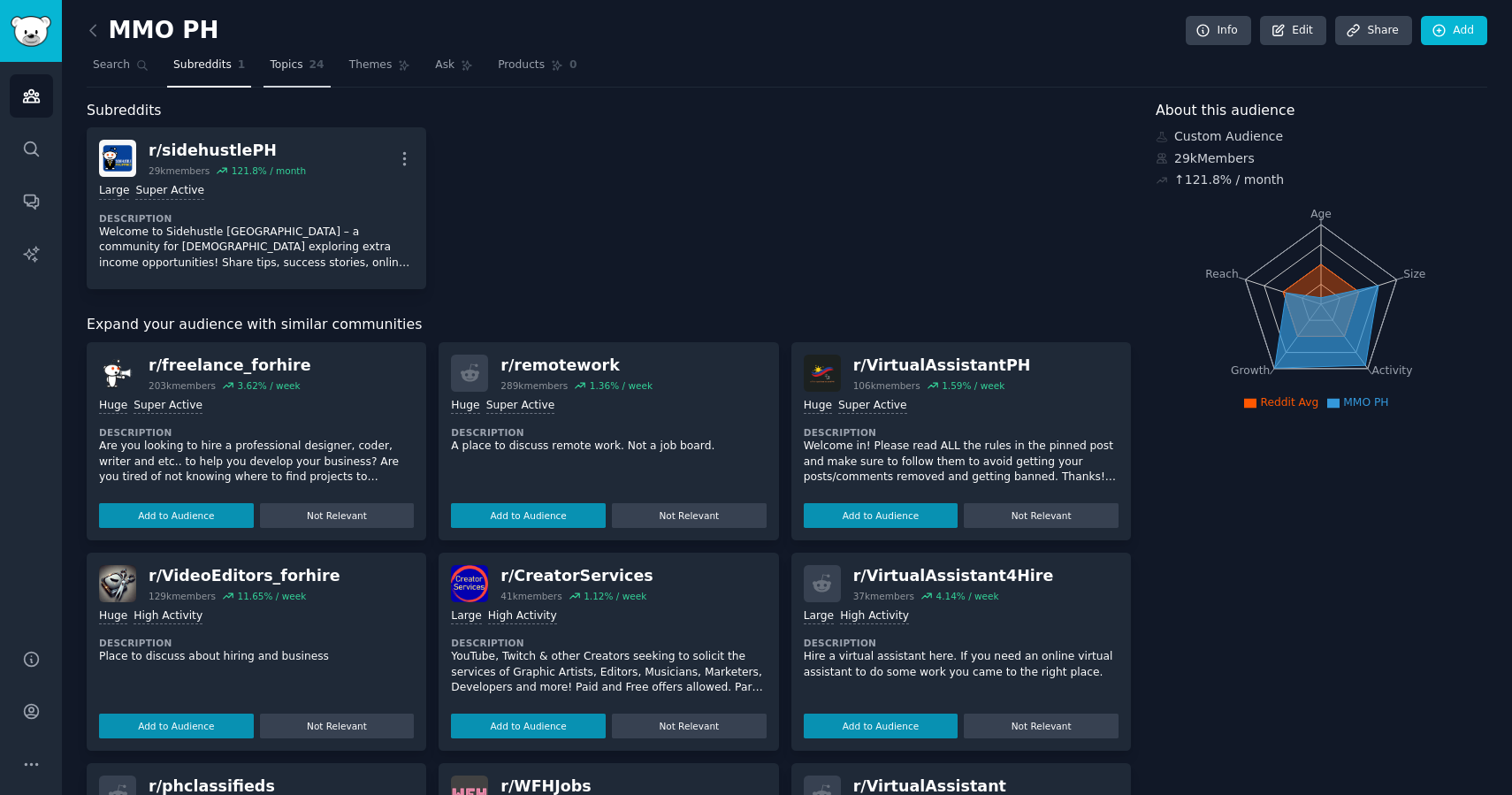
click at [296, 71] on span "Topics" at bounding box center [285, 65] width 32 height 16
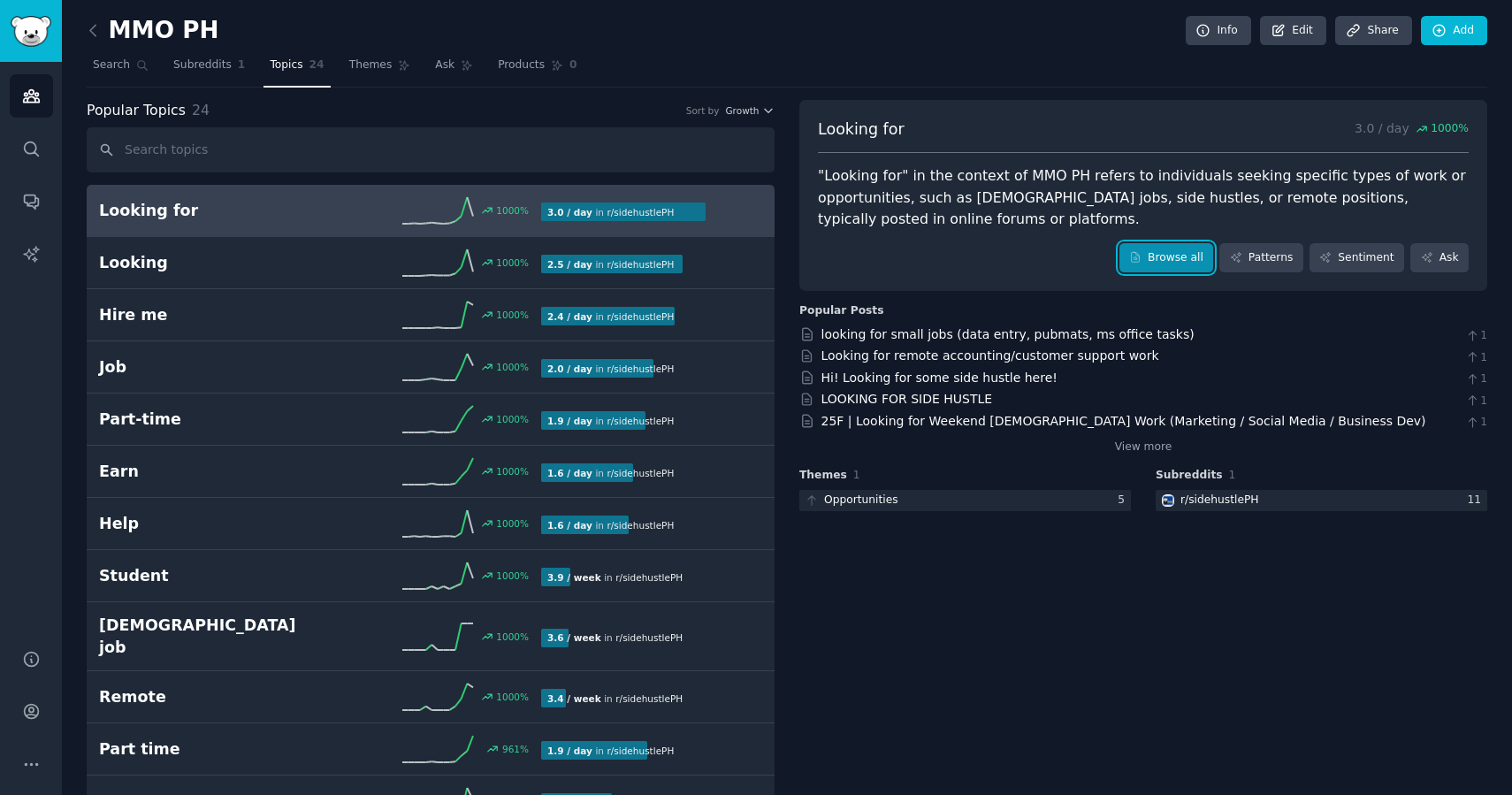
click at [1171, 258] on link "Browse all" at bounding box center [1167, 259] width 94 height 30
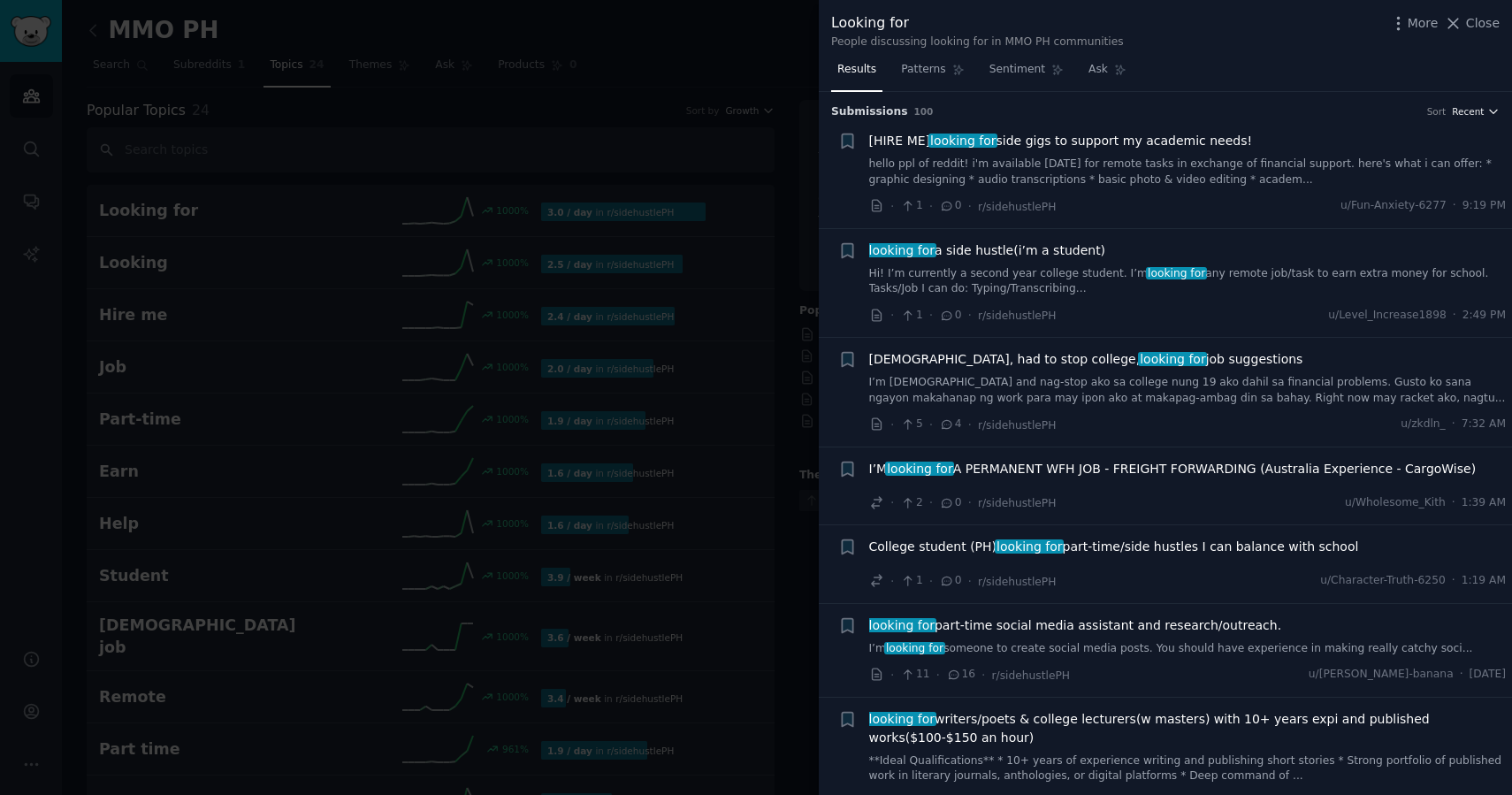
click at [1453, 111] on span "Recent" at bounding box center [1468, 111] width 32 height 12
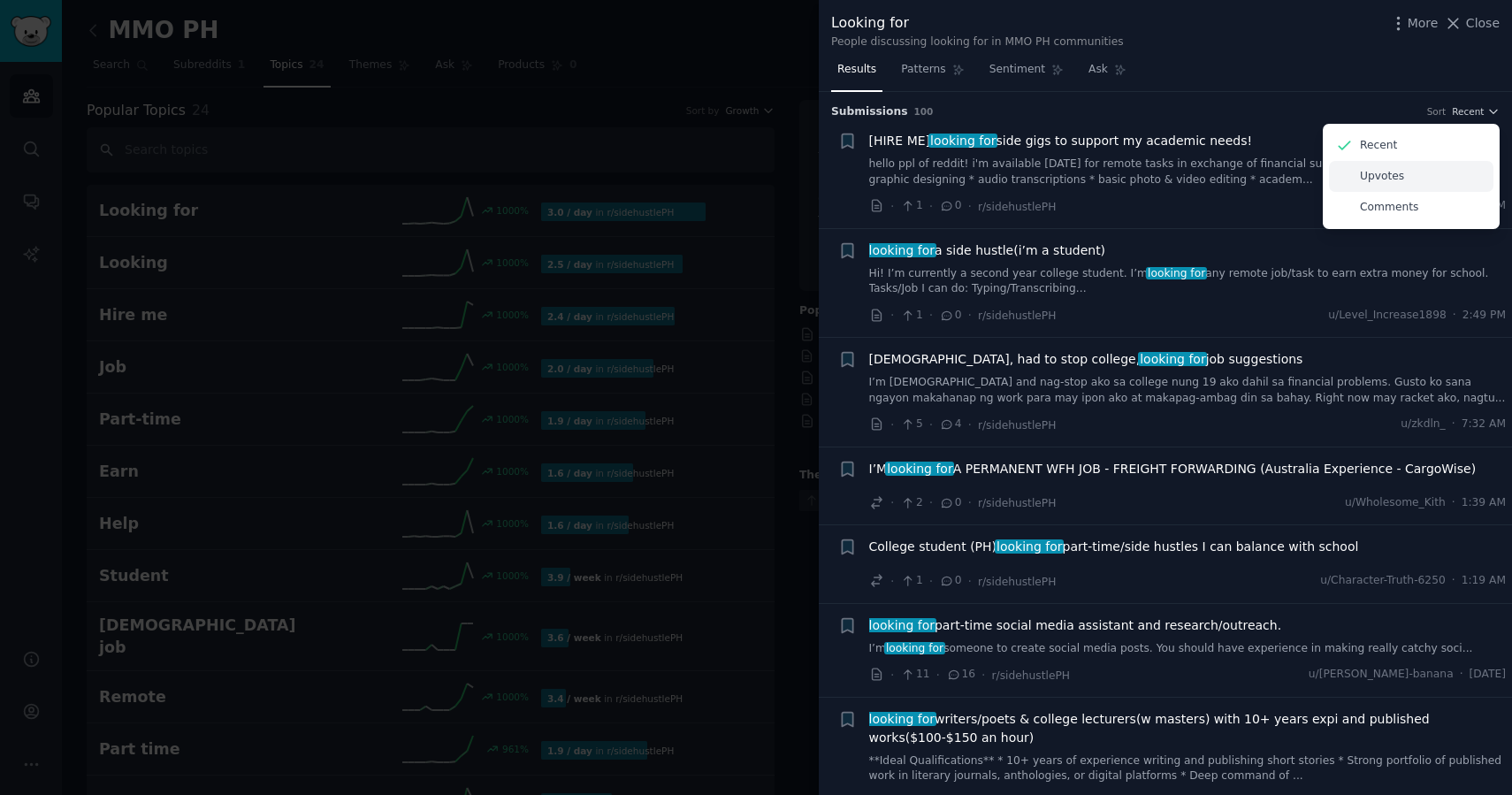
click at [1397, 171] on p "Upvotes" at bounding box center [1382, 176] width 44 height 16
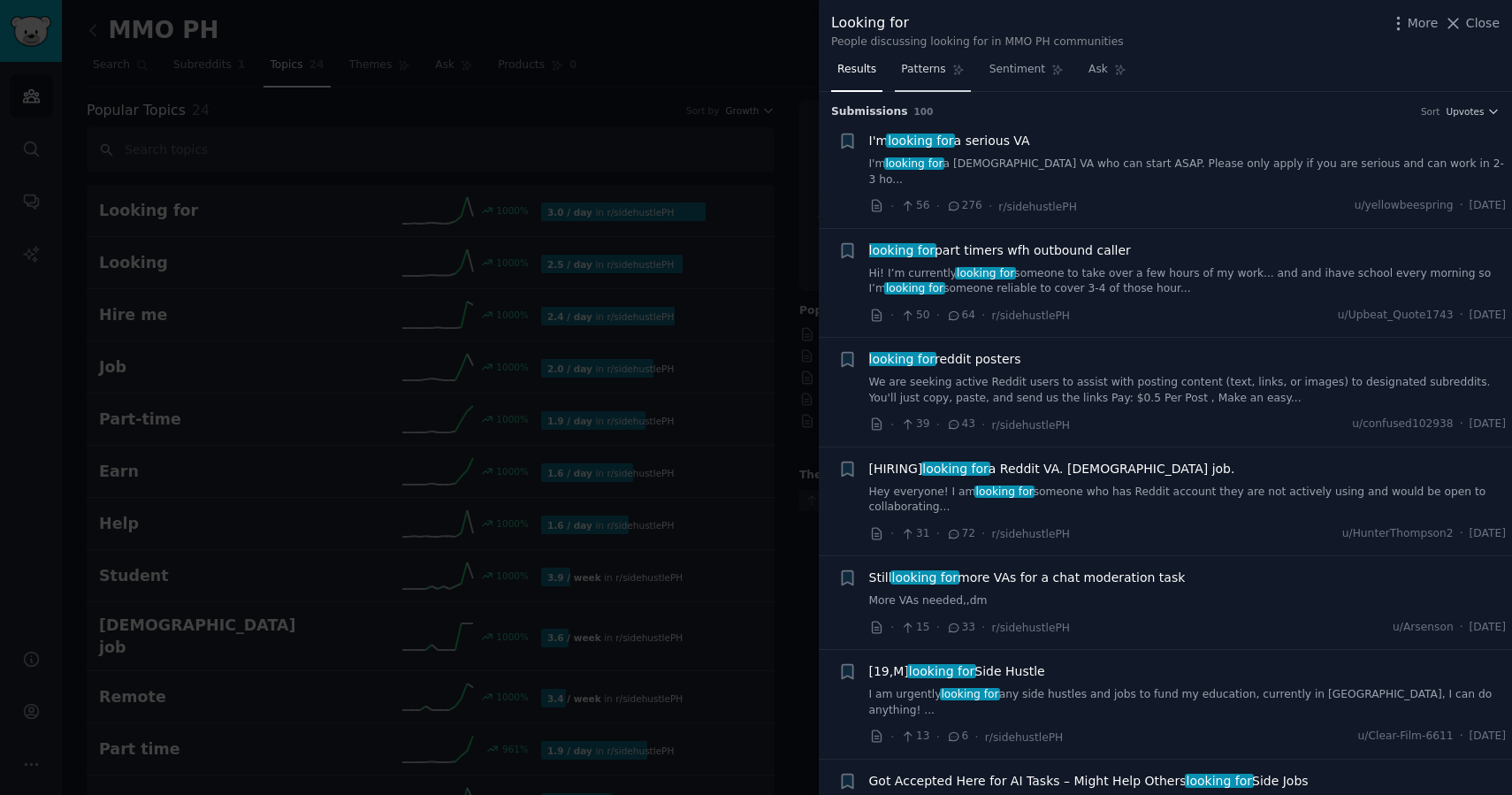
click at [938, 70] on span "Patterns" at bounding box center [924, 69] width 44 height 16
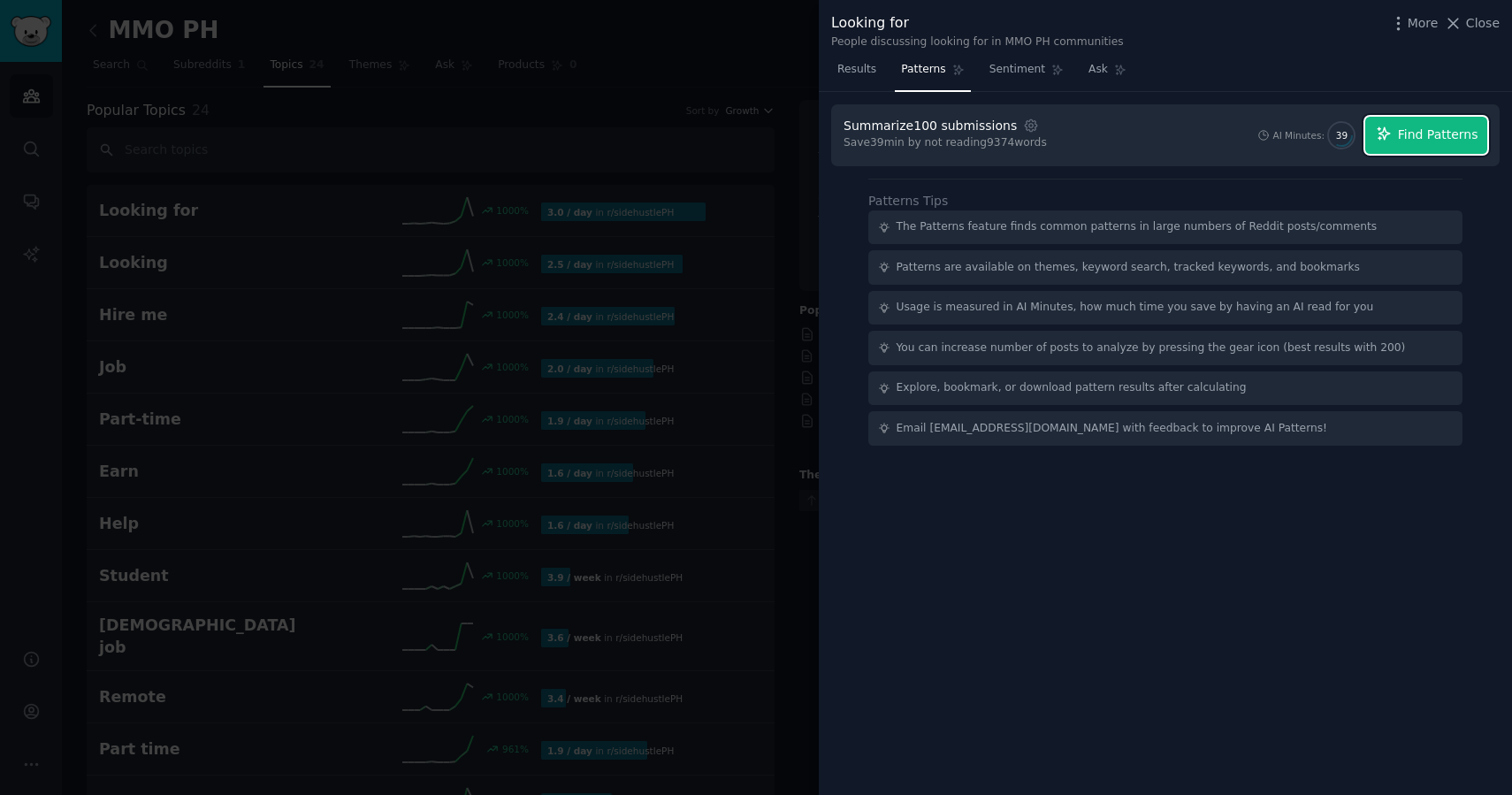
click at [1433, 130] on span "Find Patterns" at bounding box center [1438, 135] width 81 height 19
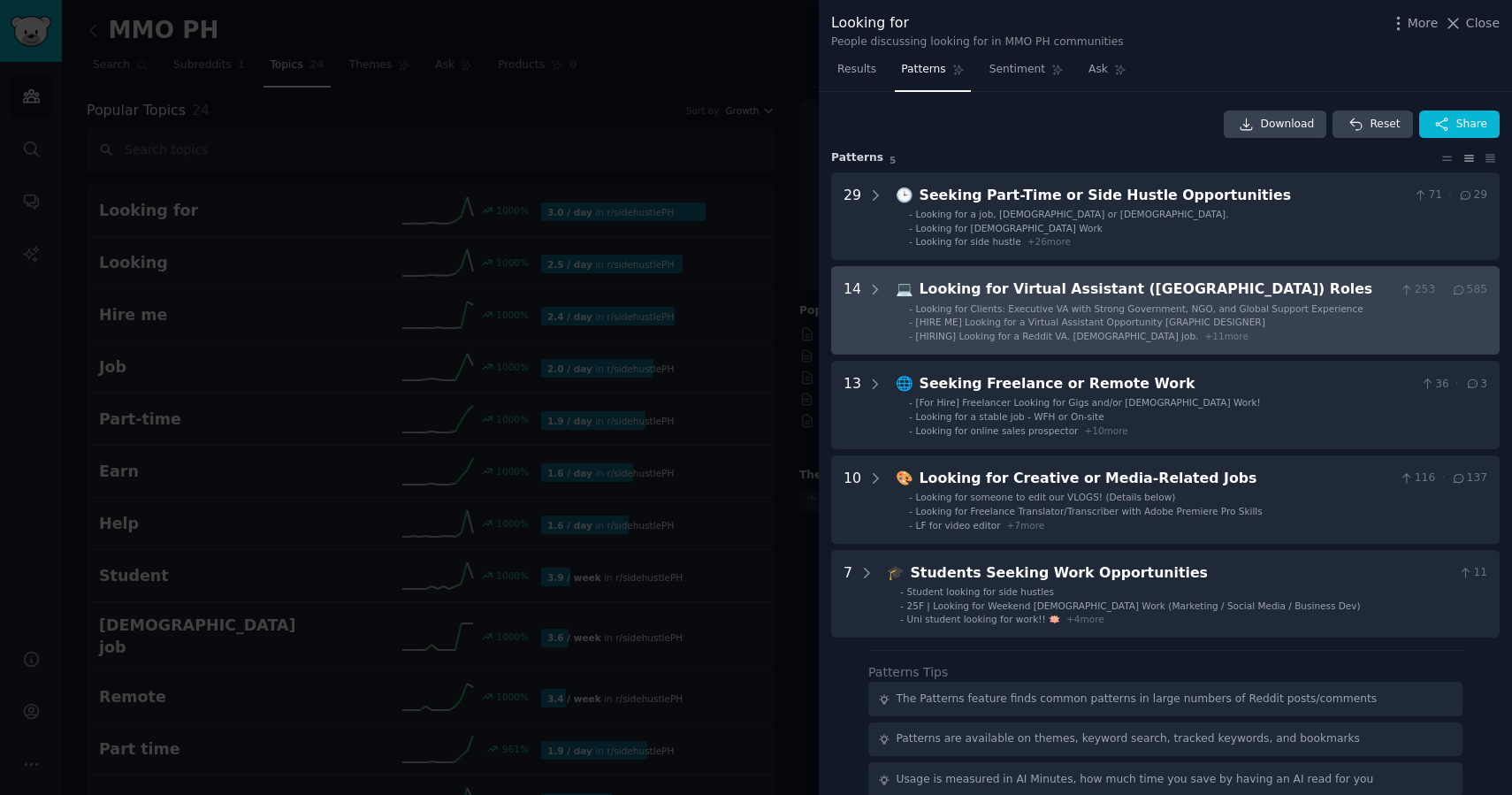
click at [1367, 292] on div "Looking for Virtual Assistant ([GEOGRAPHIC_DATA]) Roles" at bounding box center [1157, 290] width 474 height 22
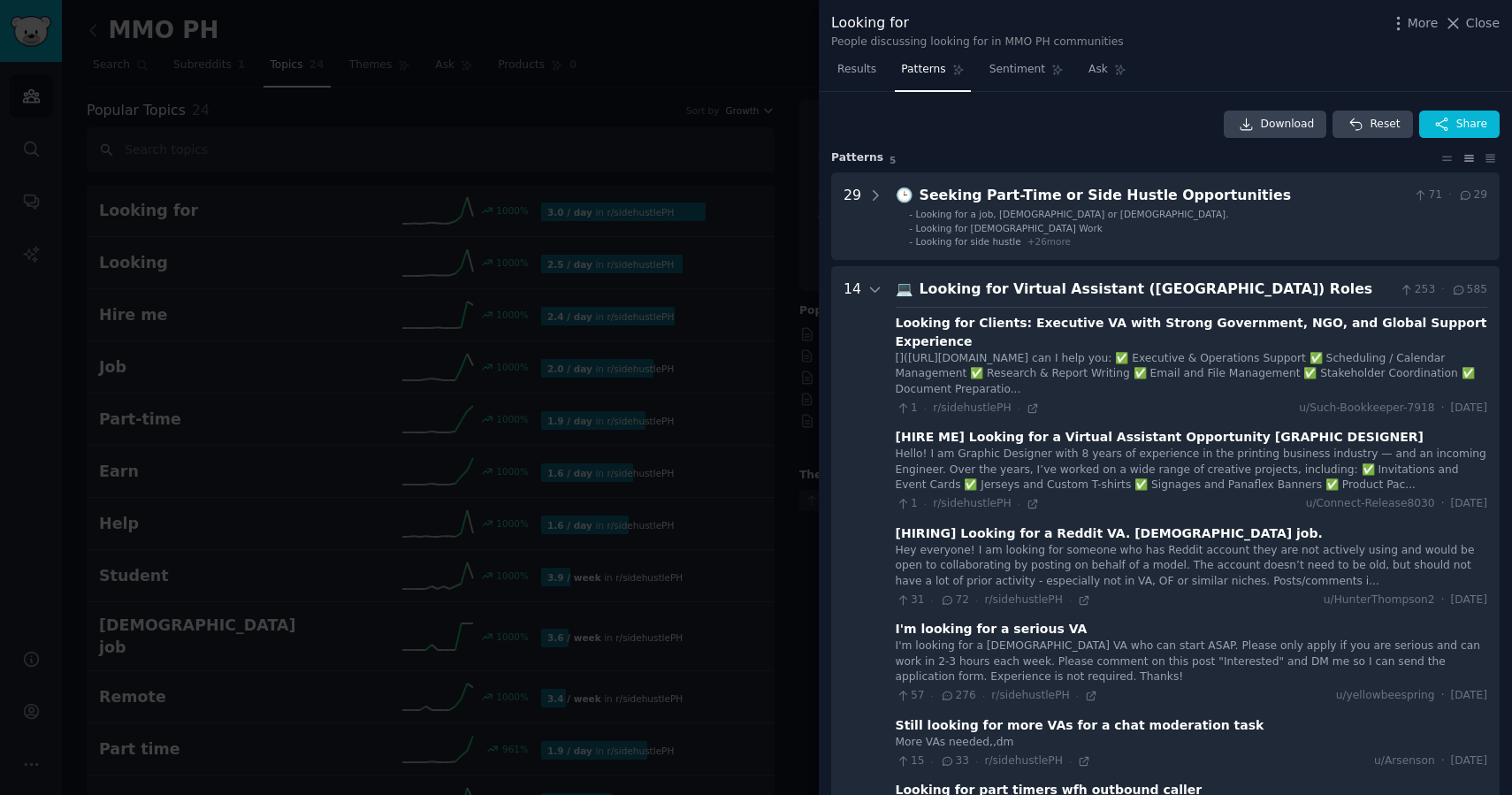
click at [1245, 292] on div "Looking for Virtual Assistant ([GEOGRAPHIC_DATA]) Roles" at bounding box center [1157, 290] width 474 height 22
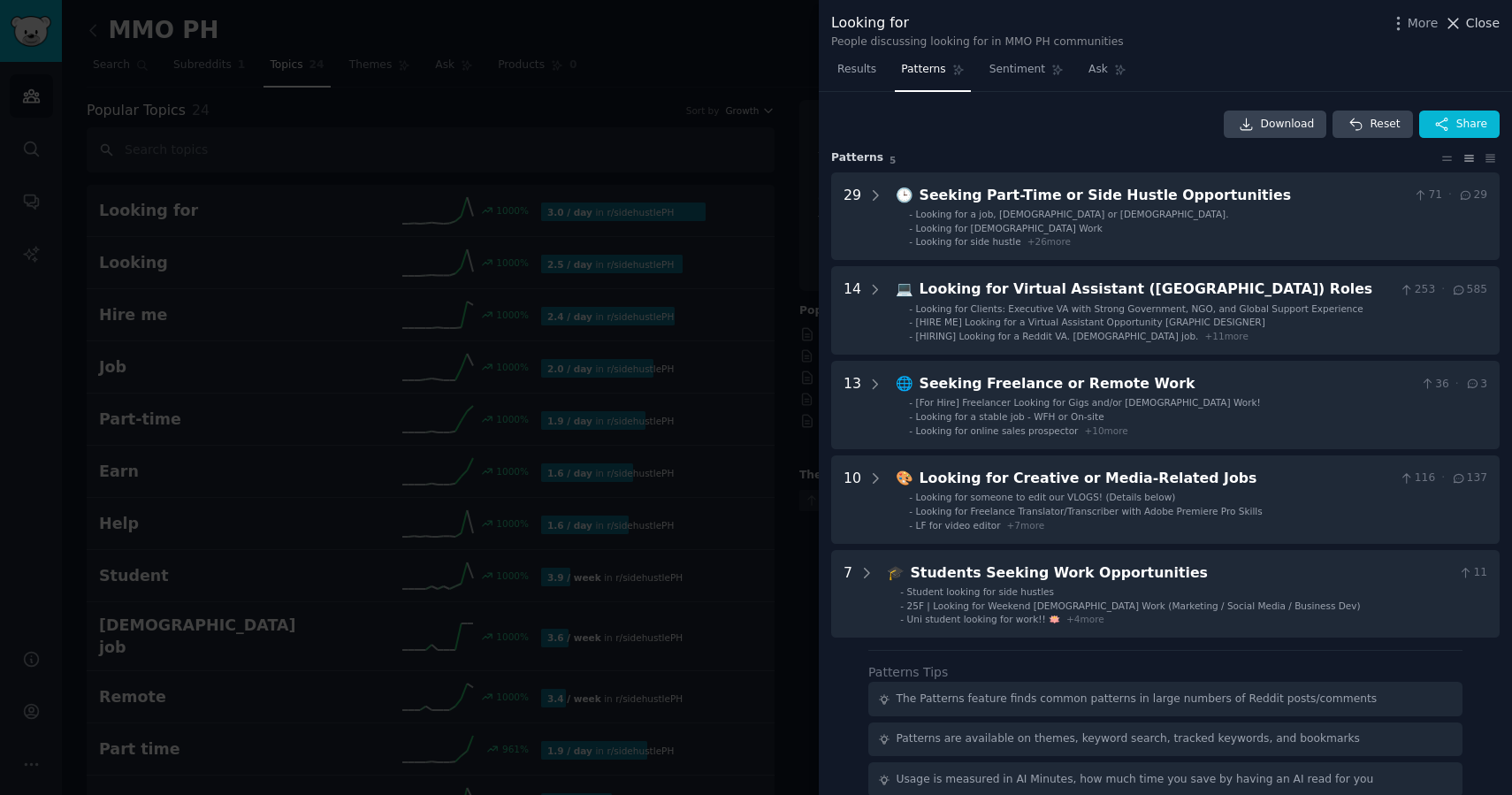
click at [1462, 27] on icon at bounding box center [1454, 23] width 19 height 19
